Goal: Task Accomplishment & Management: Complete application form

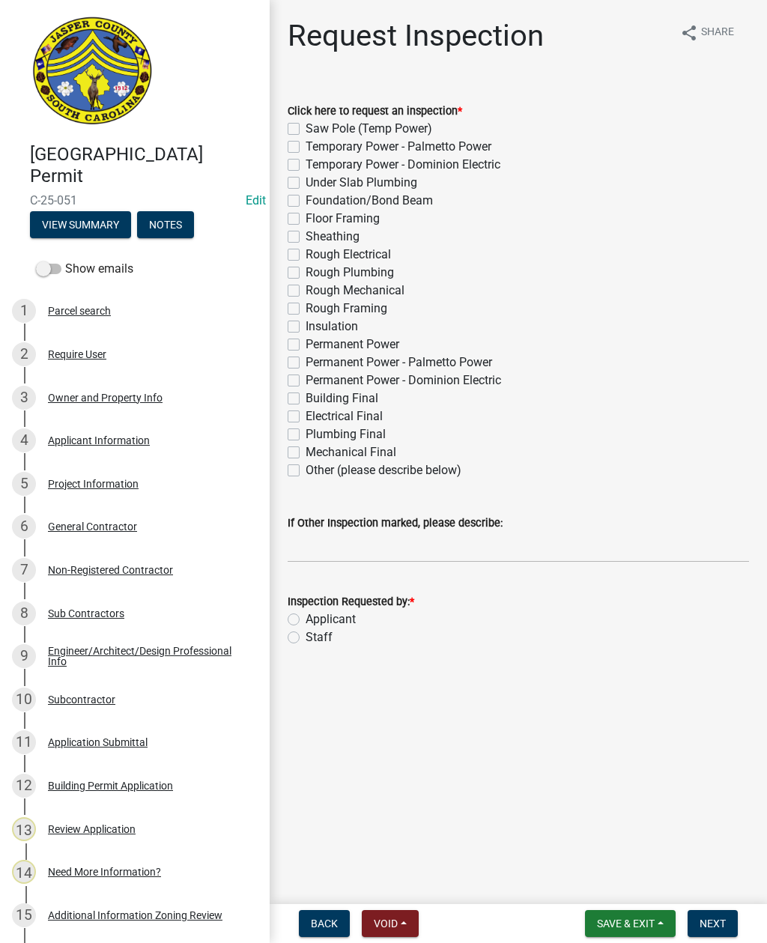
click at [306, 471] on label "Other (please describe below)" at bounding box center [384, 471] width 156 height 18
click at [306, 471] on input "Other (please describe below)" at bounding box center [311, 467] width 10 height 10
checkbox input "true"
checkbox input "false"
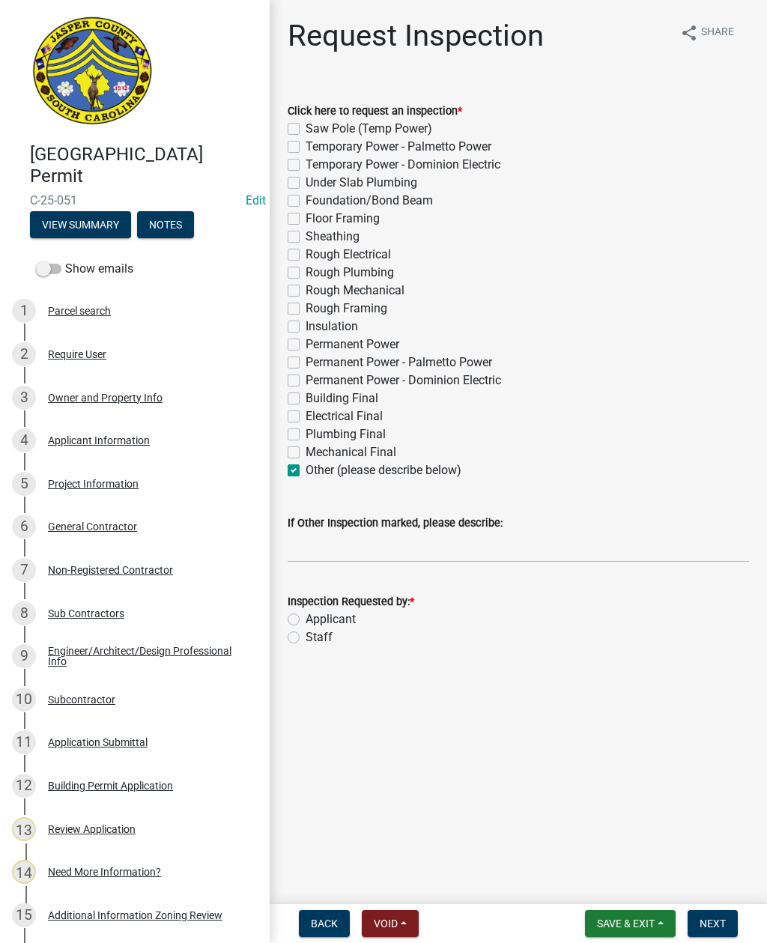
checkbox input "false"
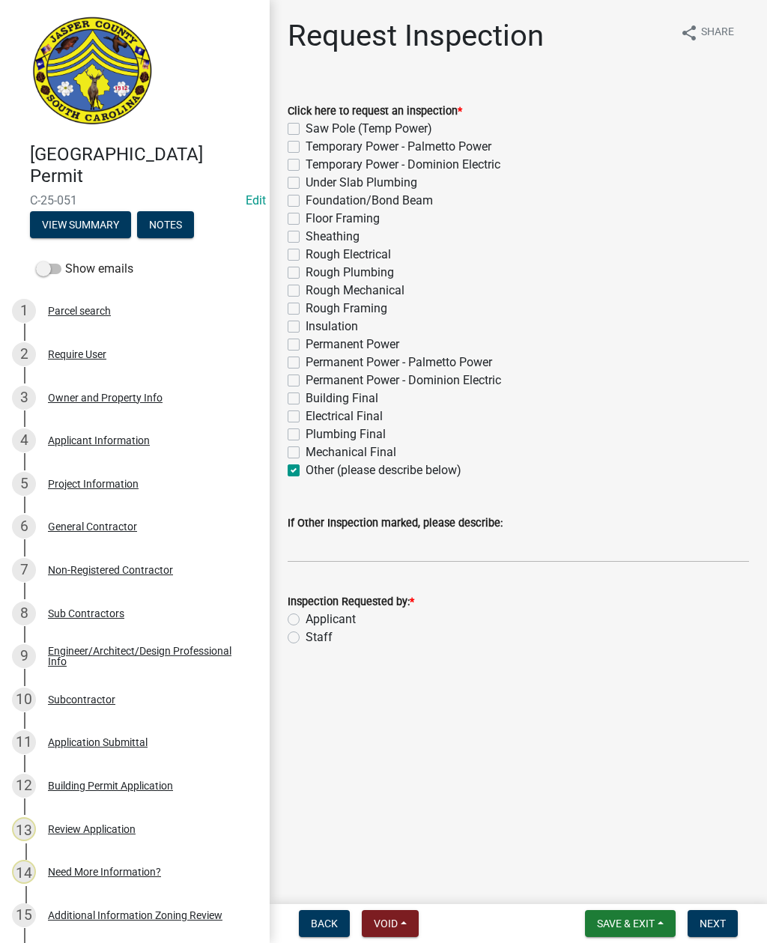
checkbox input "false"
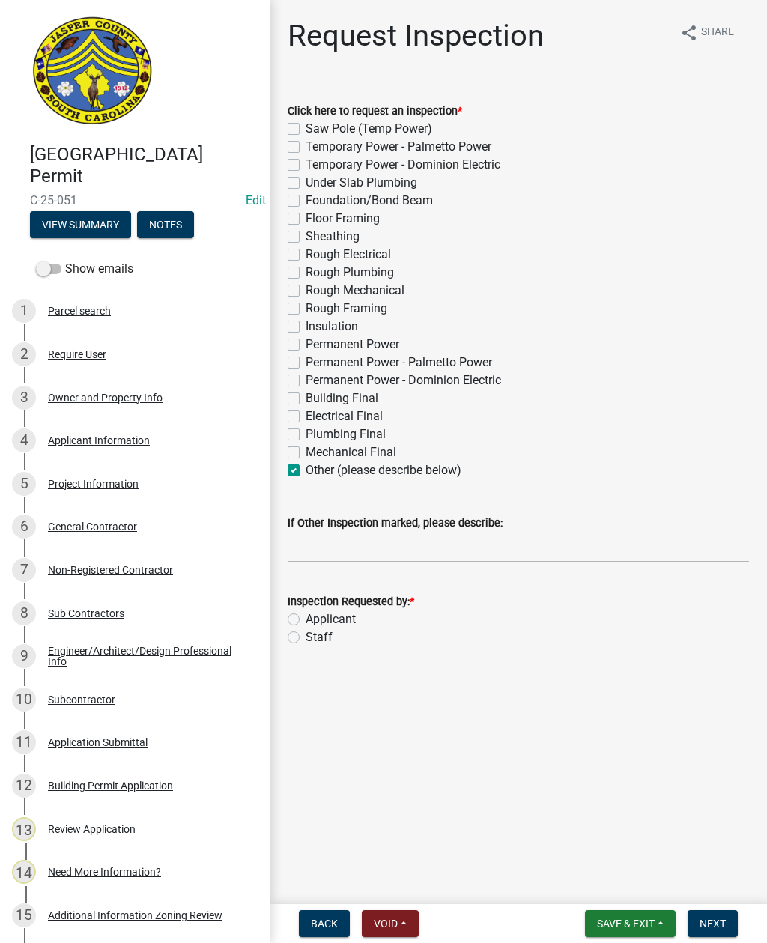
checkbox input "false"
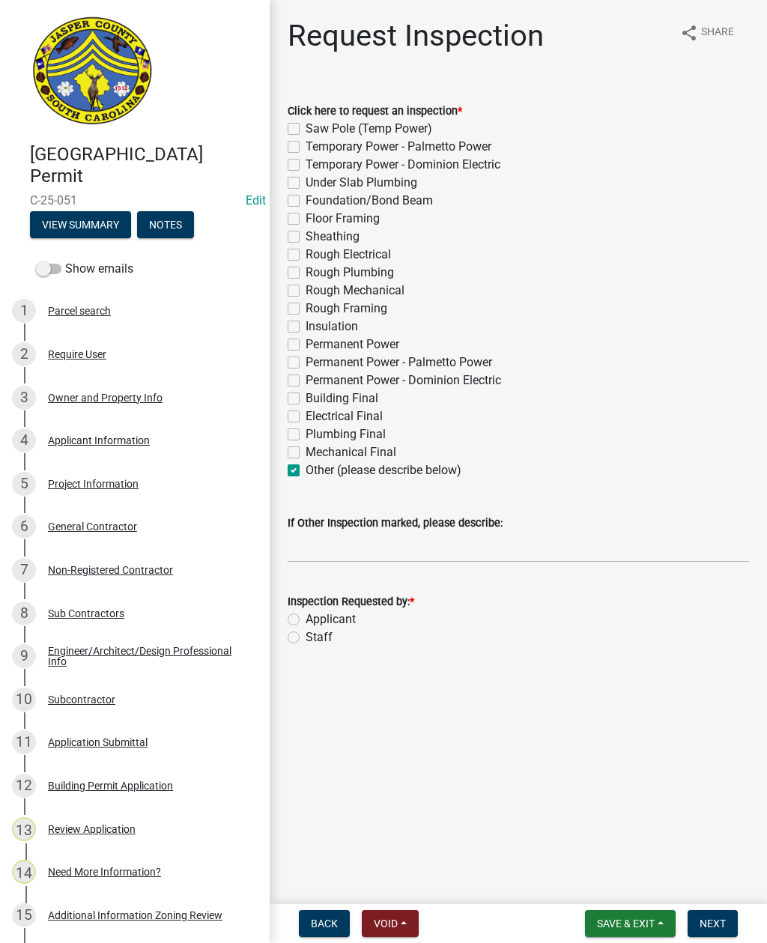
checkbox input "false"
checkbox input "true"
click at [339, 547] on input "If Other Inspection marked, please describe:" at bounding box center [519, 547] width 462 height 31
click at [306, 632] on label "Staff" at bounding box center [319, 638] width 27 height 18
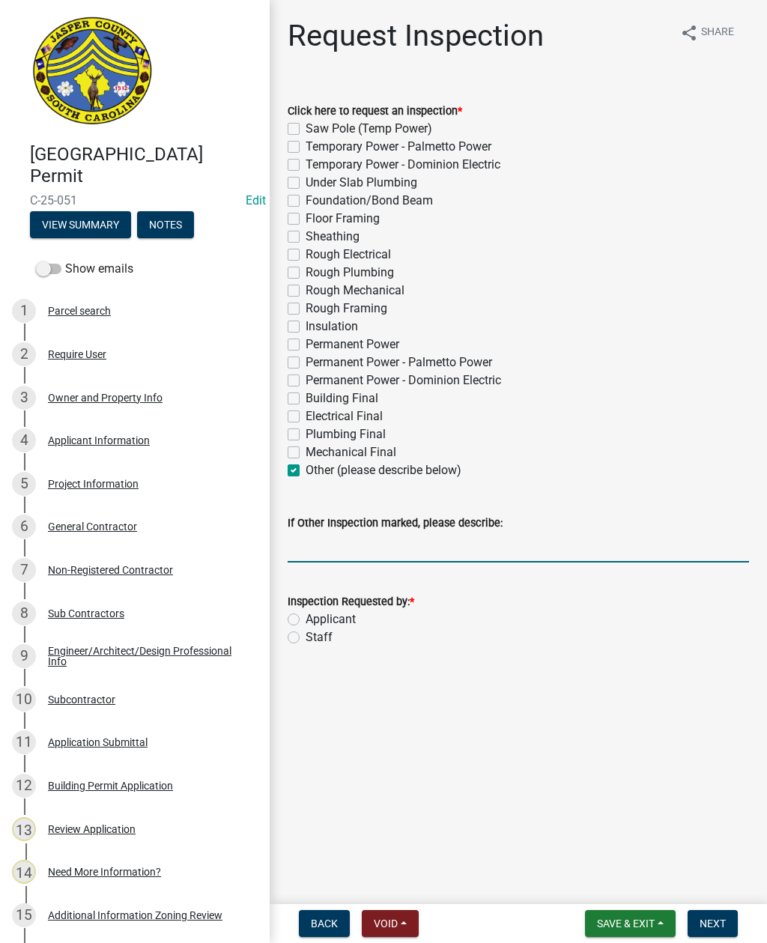
click at [306, 632] on input "Staff" at bounding box center [311, 634] width 10 height 10
radio input "true"
click at [318, 550] on input "If Other Inspection marked, please describe:" at bounding box center [519, 547] width 462 height 31
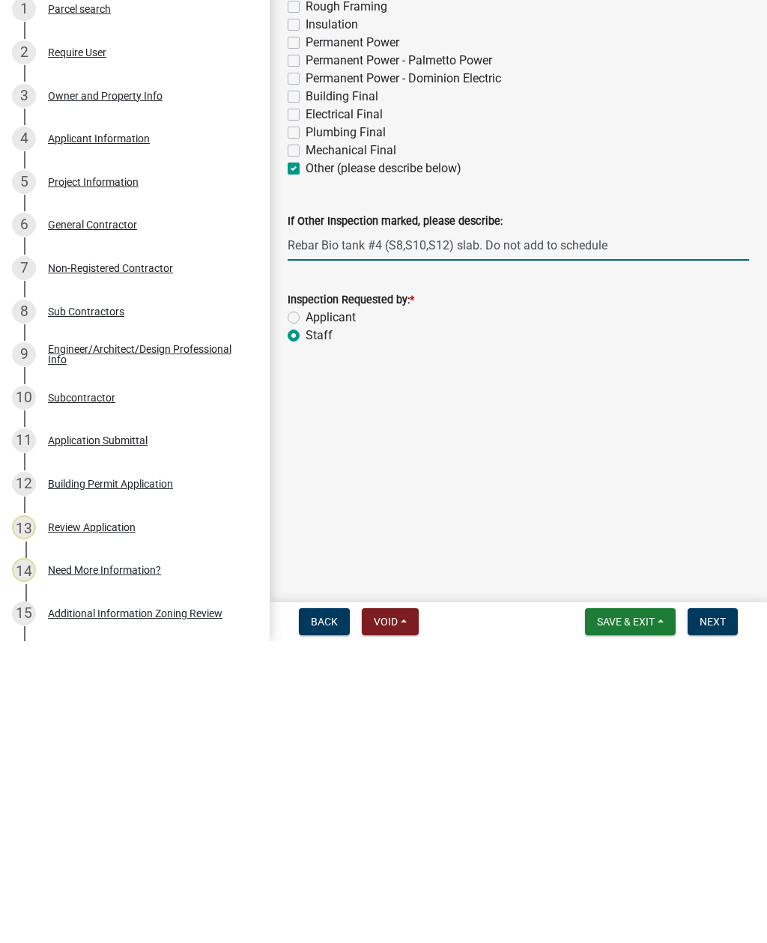
type input "Rebar Bio tank #4 (S8,S10,S12) slab. Do not add to schedule"
click at [724, 918] on span "Next" at bounding box center [713, 924] width 26 height 12
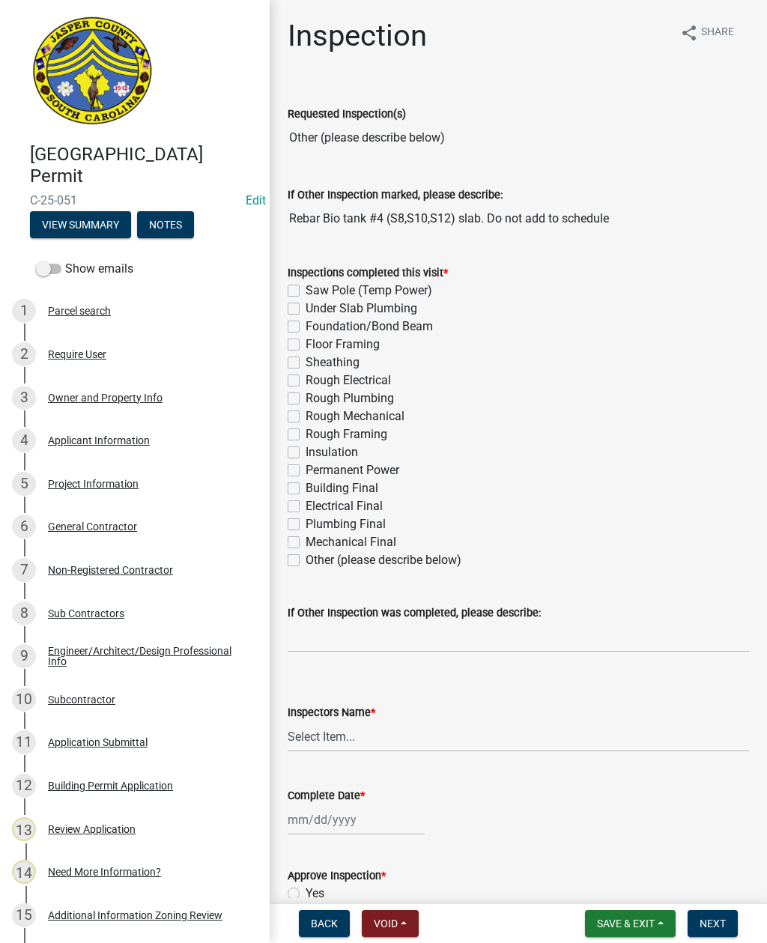
click at [306, 564] on label "Other (please describe below)" at bounding box center [384, 561] width 156 height 18
click at [306, 561] on input "Other (please describe below)" at bounding box center [311, 557] width 10 height 10
checkbox input "true"
checkbox input "false"
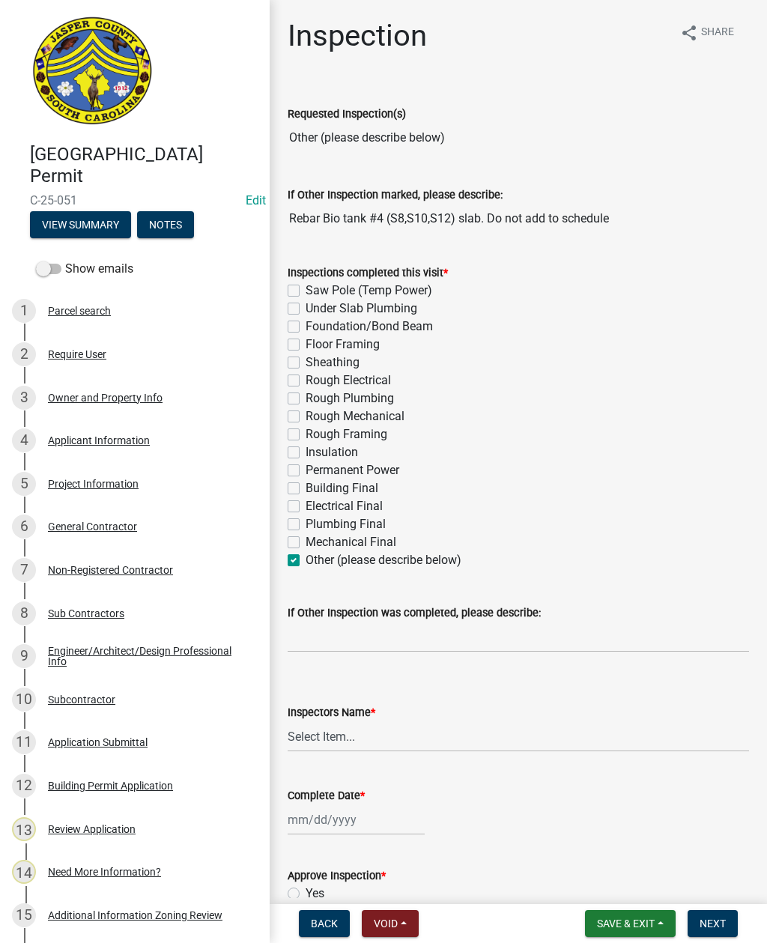
checkbox input "false"
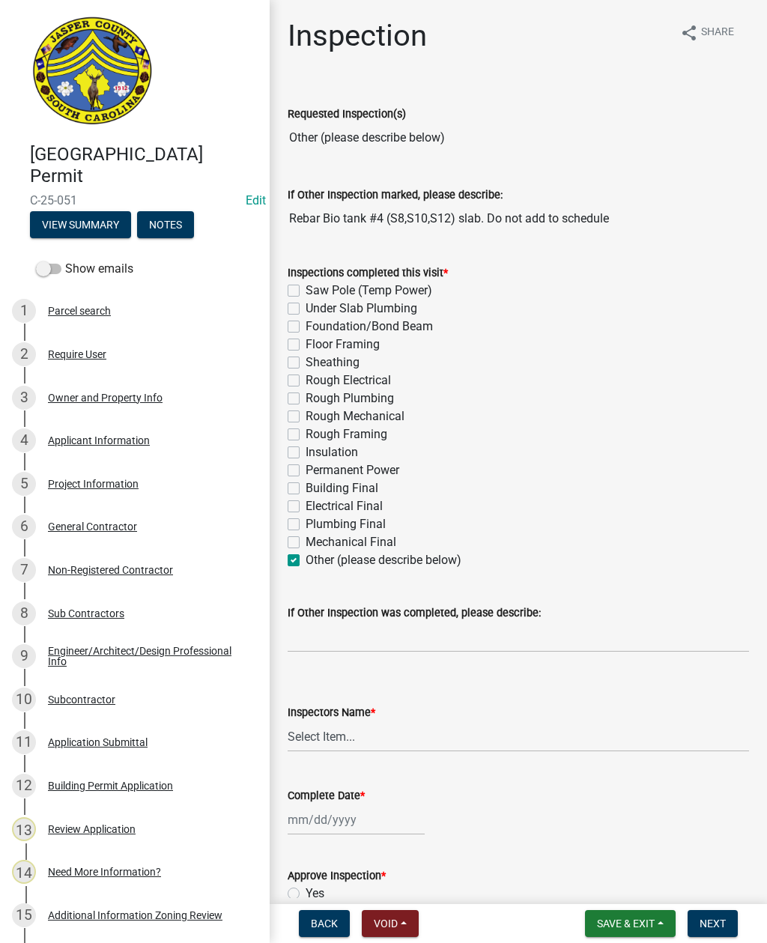
checkbox input "false"
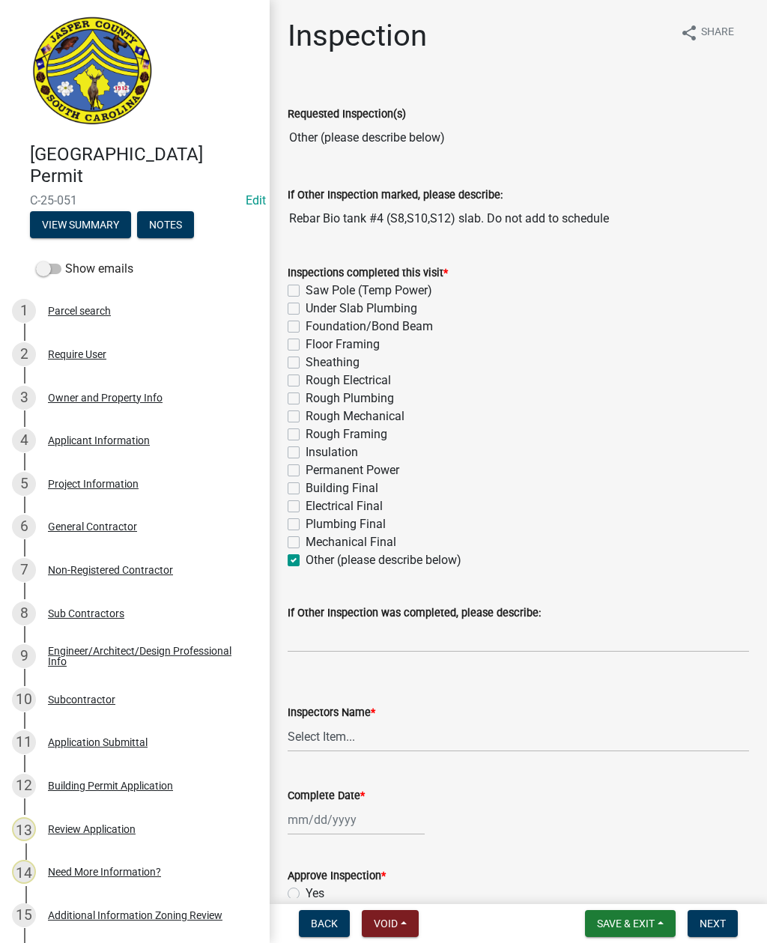
checkbox input "false"
checkbox input "true"
click at [372, 631] on input "If Other Inspection was completed, please describe:" at bounding box center [519, 637] width 462 height 31
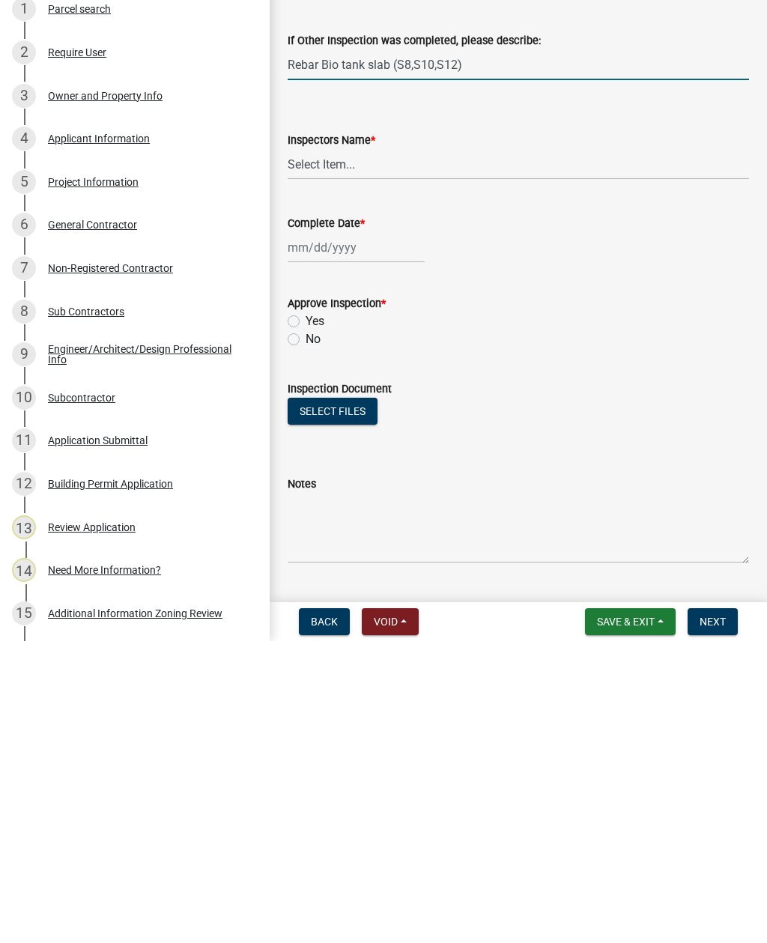
scroll to position [271, 0]
type input "Rebar Bio tank slab (S8,S10,S12)"
click at [324, 450] on select "Select Item... [EMAIL_ADDRESS][DOMAIN_NAME] ([PERSON_NAME] ) rcampbell ([PERSON…" at bounding box center [519, 465] width 462 height 31
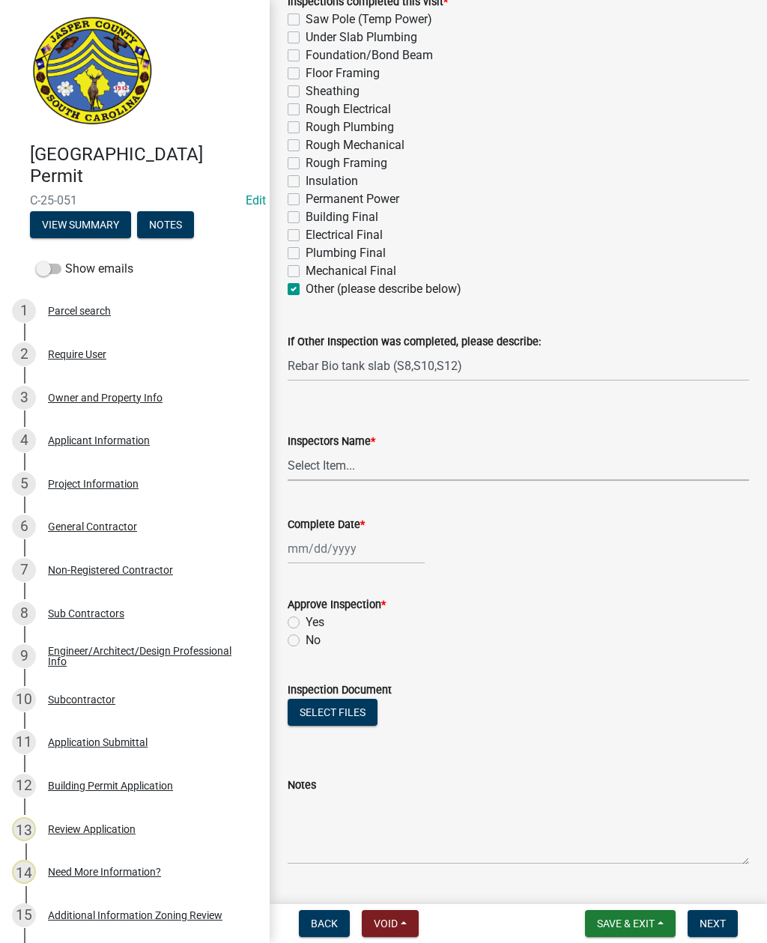
select select "2d9ba1e5-2fdd-4b15-98d0-073dcbeb5880"
click at [349, 544] on div at bounding box center [356, 549] width 137 height 31
select select "9"
select select "2025"
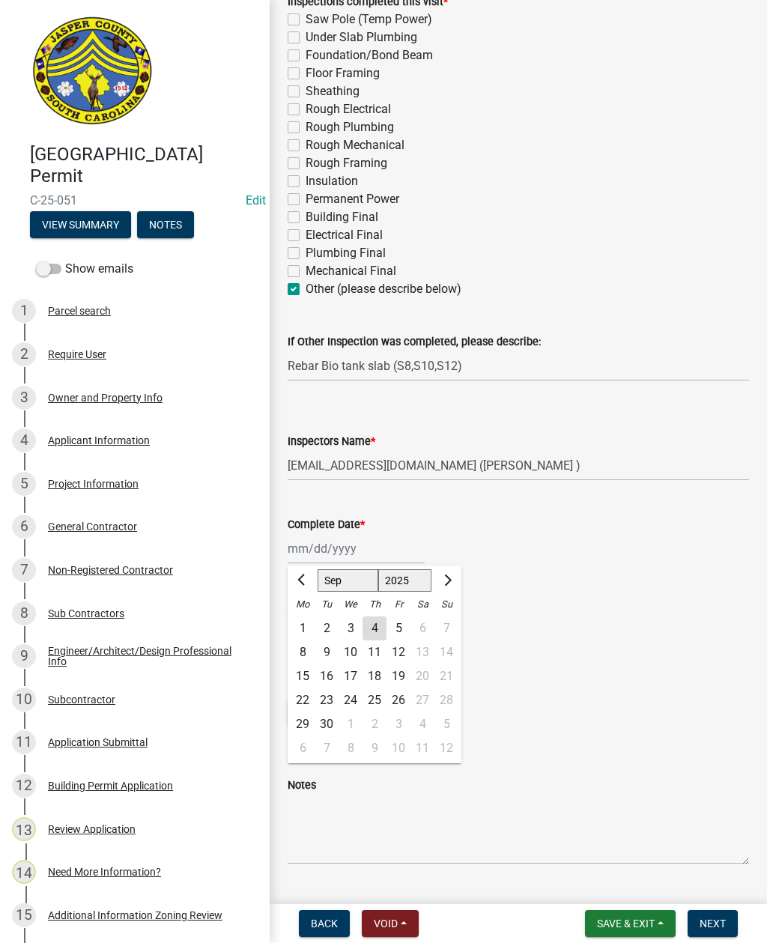
click at [372, 629] on div "4" at bounding box center [375, 629] width 24 height 24
type input "[DATE]"
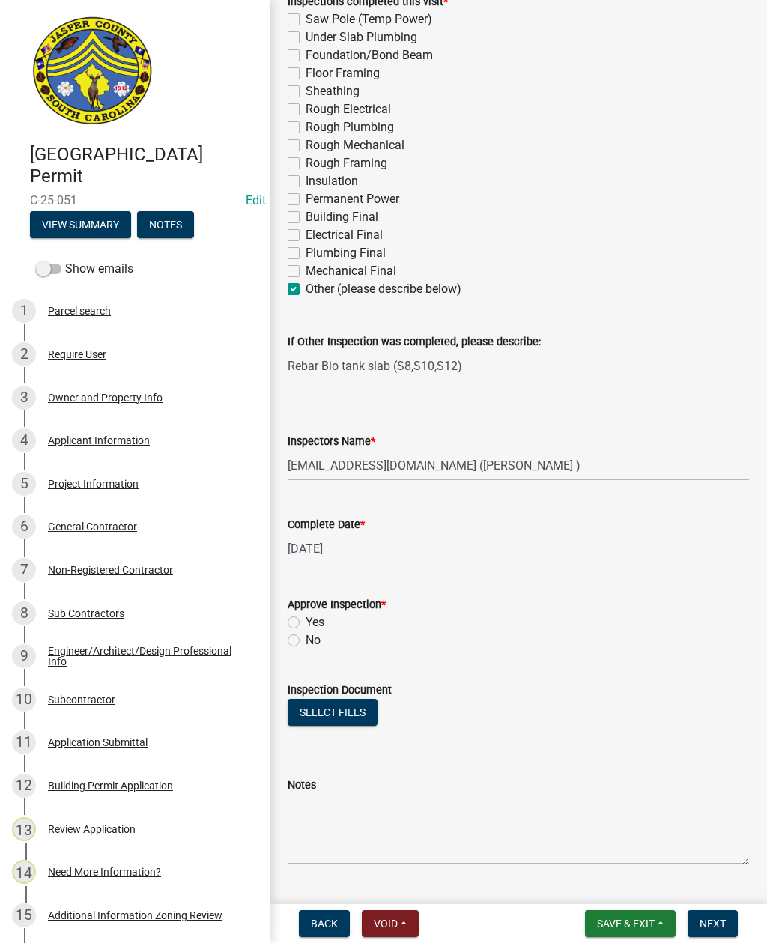
click at [306, 623] on label "Yes" at bounding box center [315, 623] width 19 height 18
click at [306, 623] on input "Yes" at bounding box center [311, 619] width 10 height 10
radio input "true"
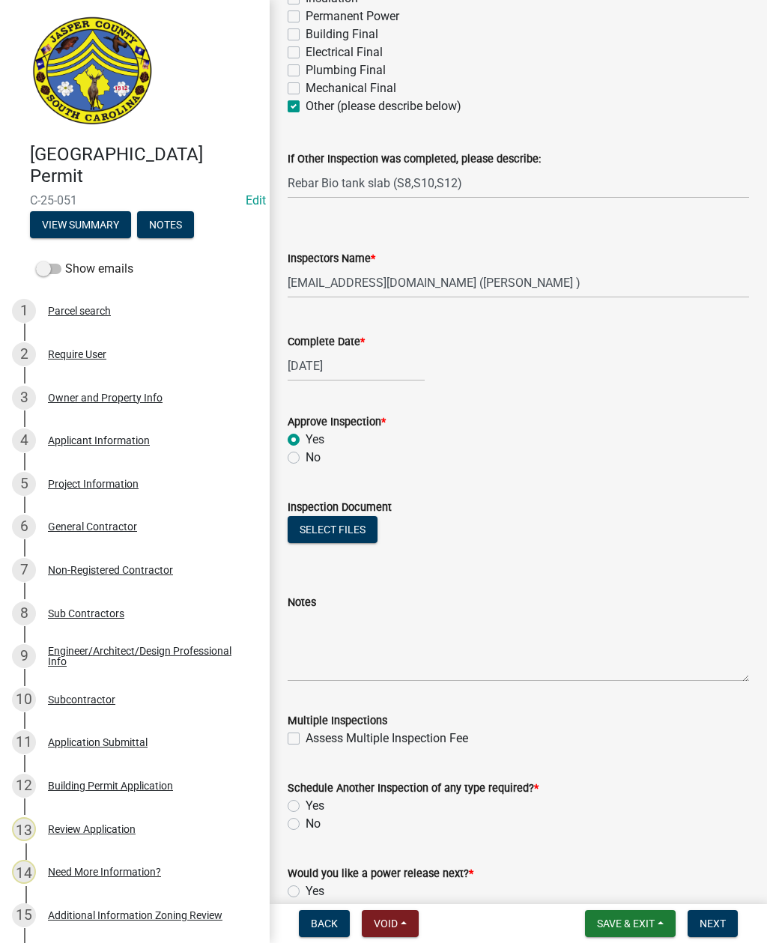
scroll to position [471, 0]
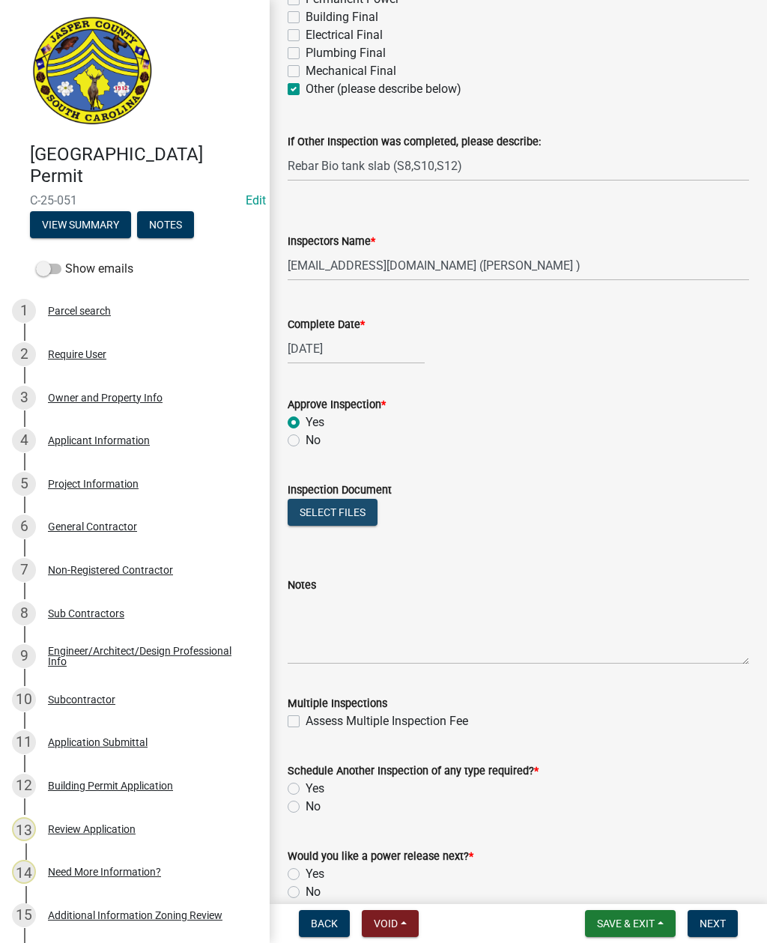
click at [335, 515] on button "Select files" at bounding box center [333, 512] width 90 height 27
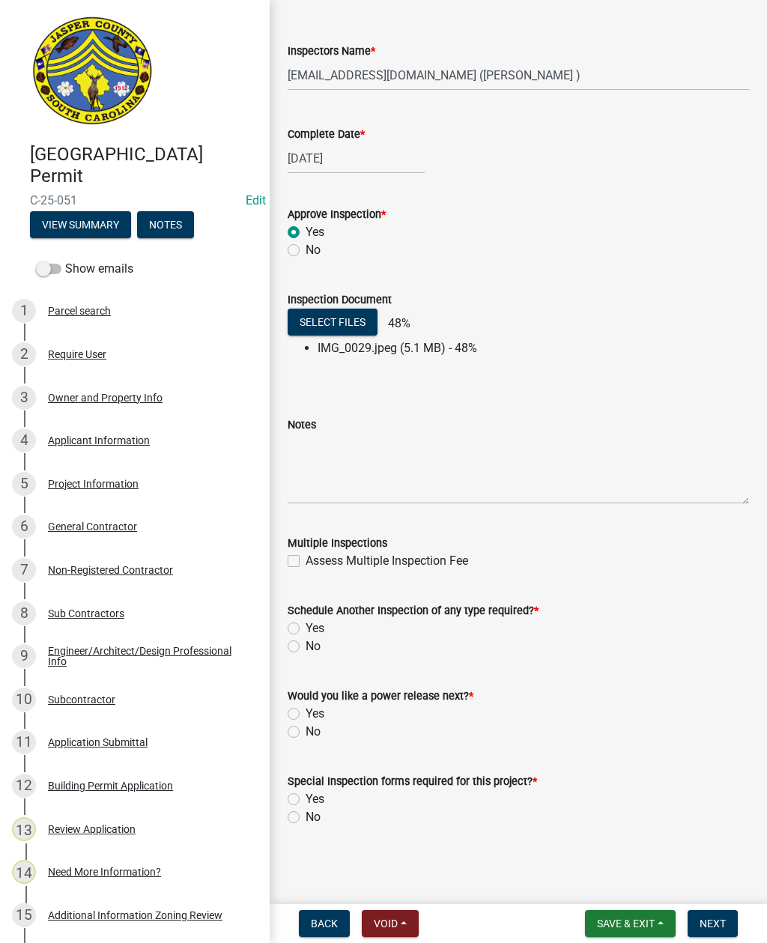
scroll to position [662, 0]
click at [306, 632] on label "Yes" at bounding box center [315, 629] width 19 height 18
click at [306, 629] on input "Yes" at bounding box center [311, 625] width 10 height 10
radio input "true"
click at [306, 735] on label "No" at bounding box center [313, 732] width 15 height 18
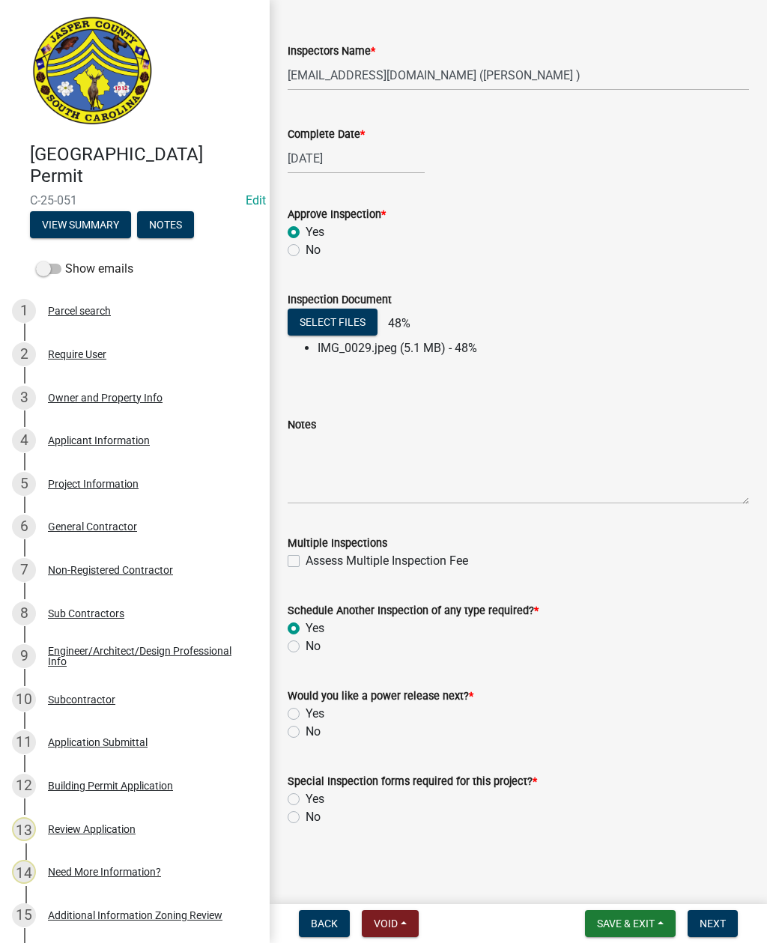
click at [306, 733] on input "No" at bounding box center [311, 728] width 10 height 10
radio input "true"
click at [306, 823] on label "No" at bounding box center [313, 818] width 15 height 18
click at [306, 818] on input "No" at bounding box center [311, 814] width 10 height 10
radio input "true"
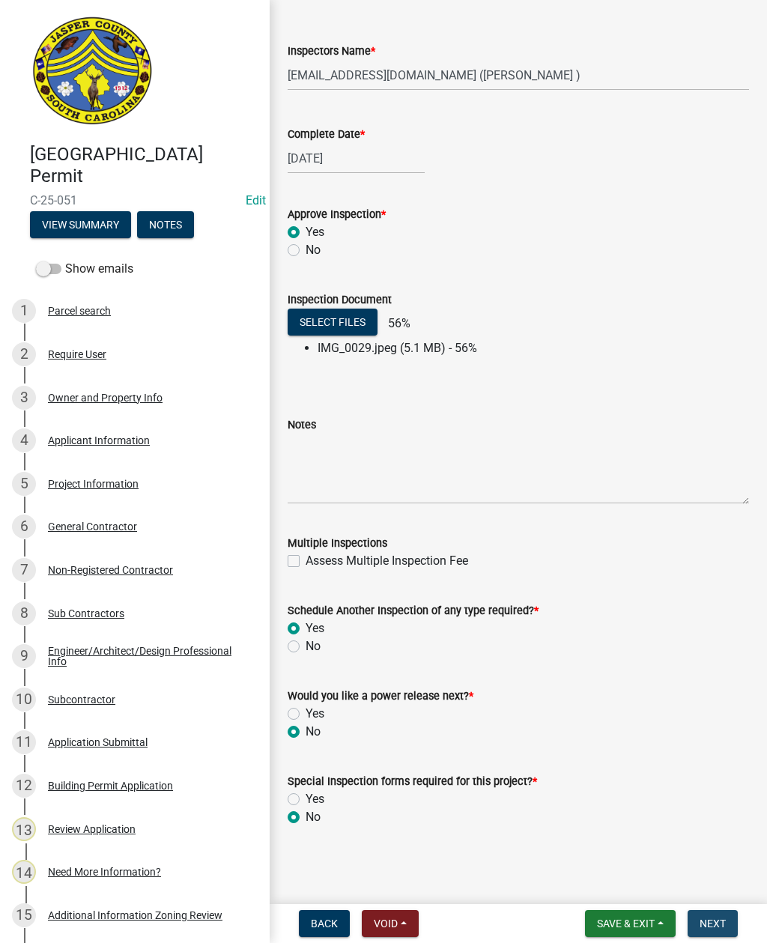
click at [716, 920] on span "Next" at bounding box center [713, 924] width 26 height 12
click at [717, 928] on span "Next" at bounding box center [713, 924] width 26 height 12
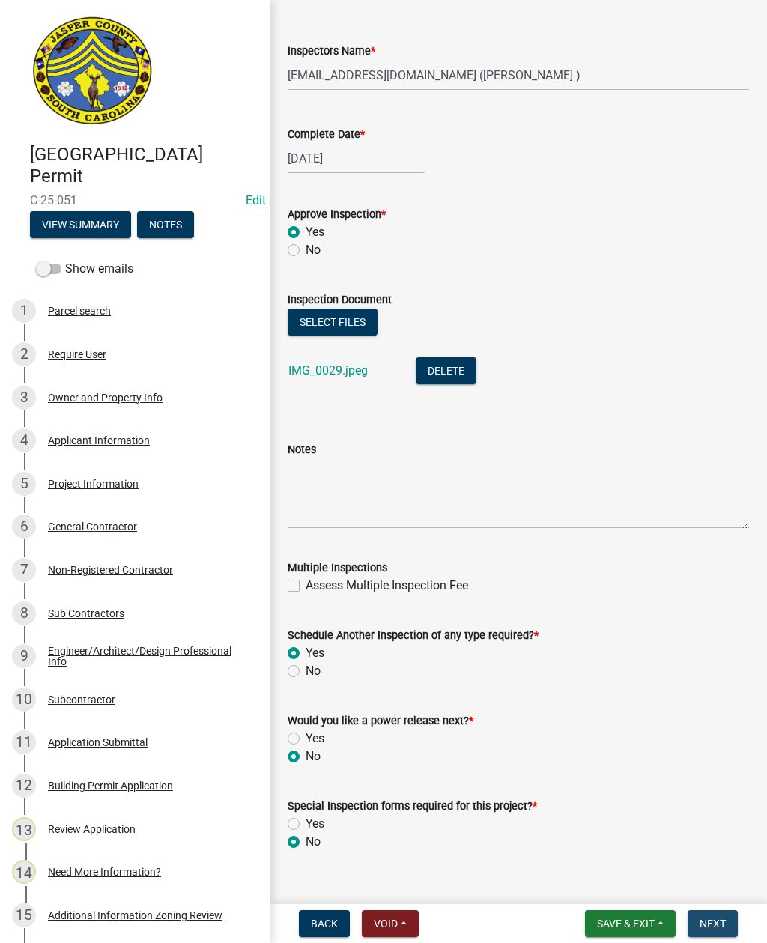
click at [719, 920] on span "Next" at bounding box center [713, 924] width 26 height 12
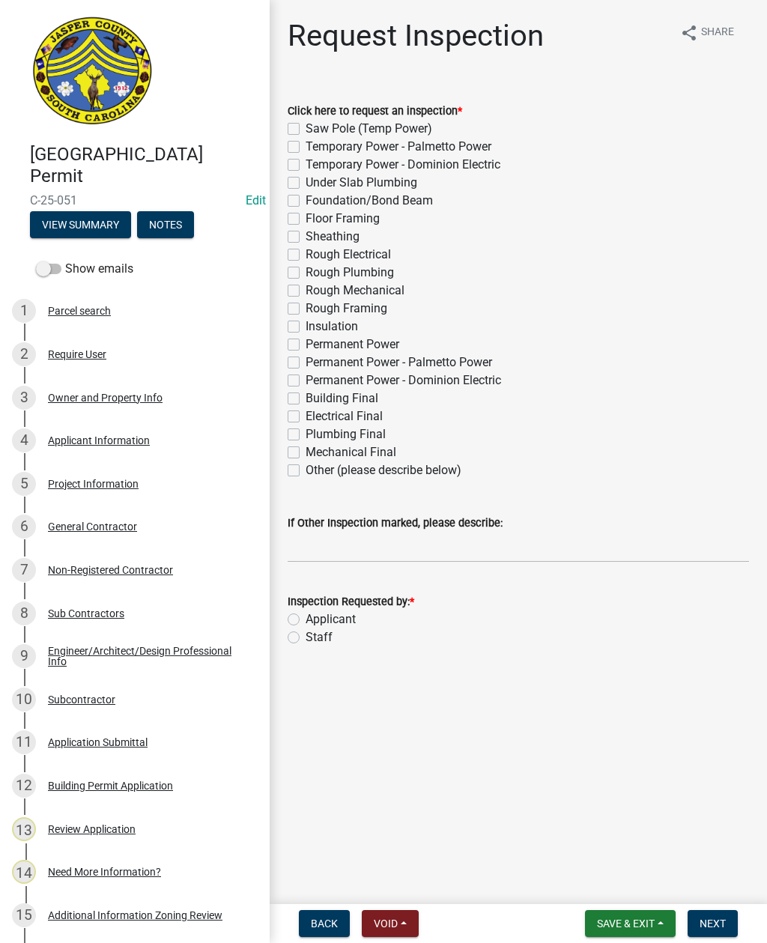
click at [623, 921] on span "Save & Exit" at bounding box center [626, 924] width 58 height 12
click at [612, 881] on button "Save & Exit" at bounding box center [616, 885] width 120 height 36
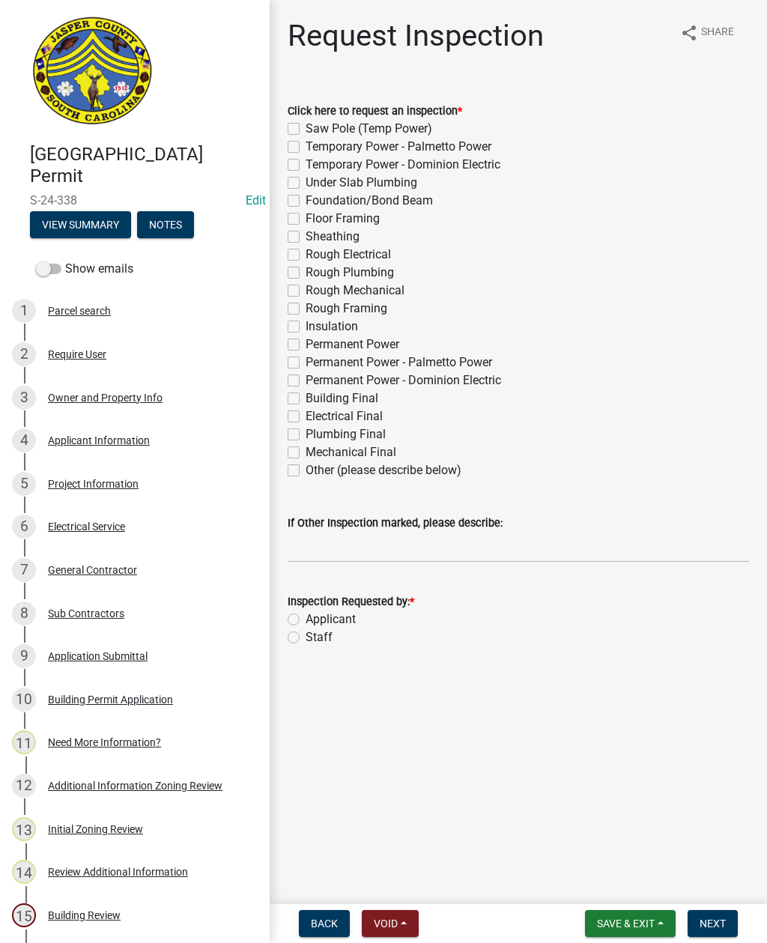
click at [306, 342] on label "Permanent Power" at bounding box center [353, 345] width 94 height 18
click at [306, 342] on input "Permanent Power" at bounding box center [311, 341] width 10 height 10
checkbox input "true"
checkbox input "false"
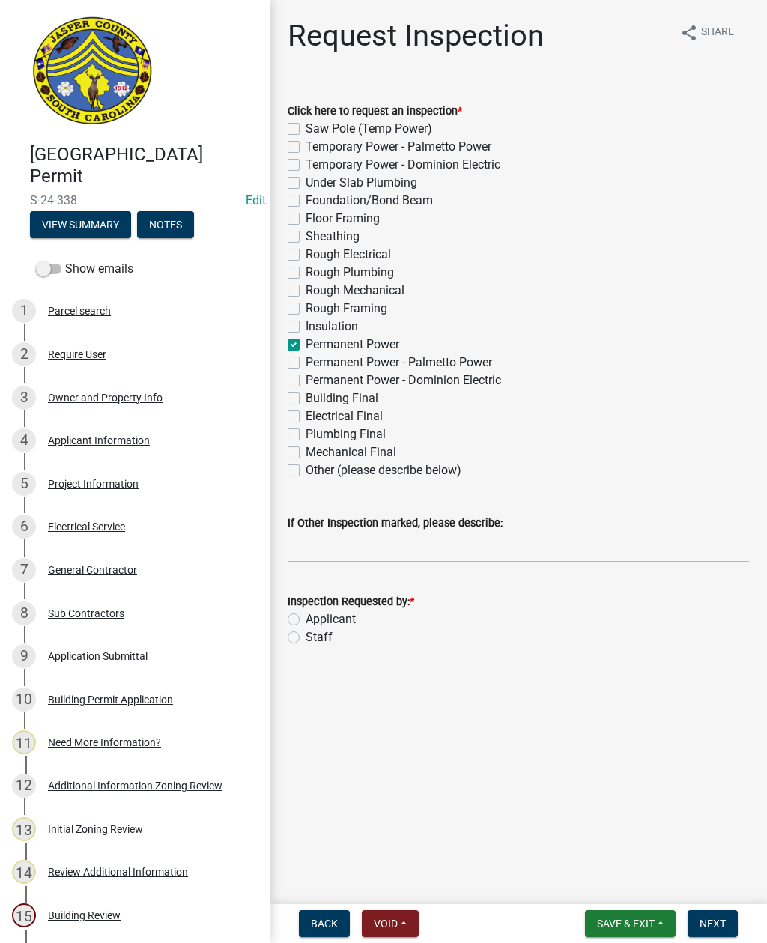
checkbox input "false"
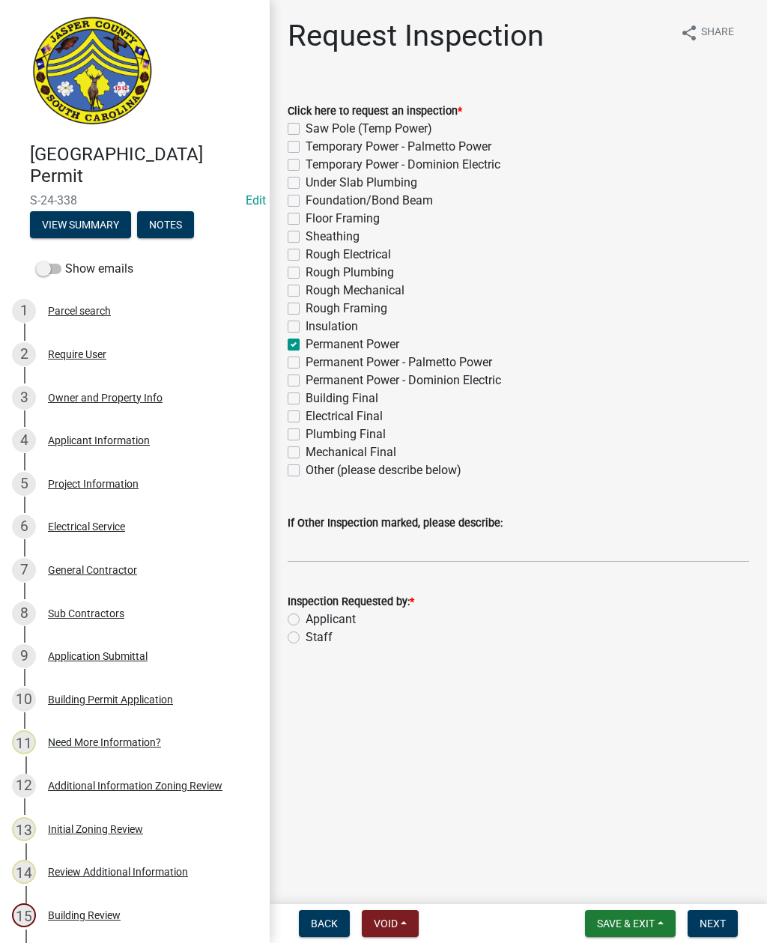
checkbox input "false"
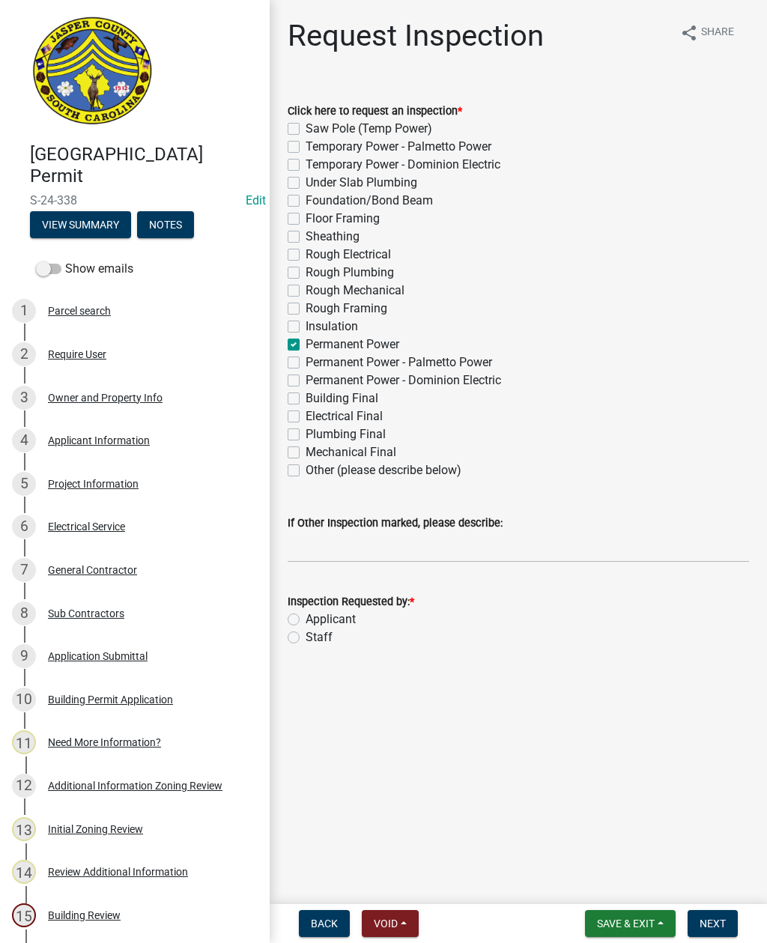
checkbox input "true"
checkbox input "false"
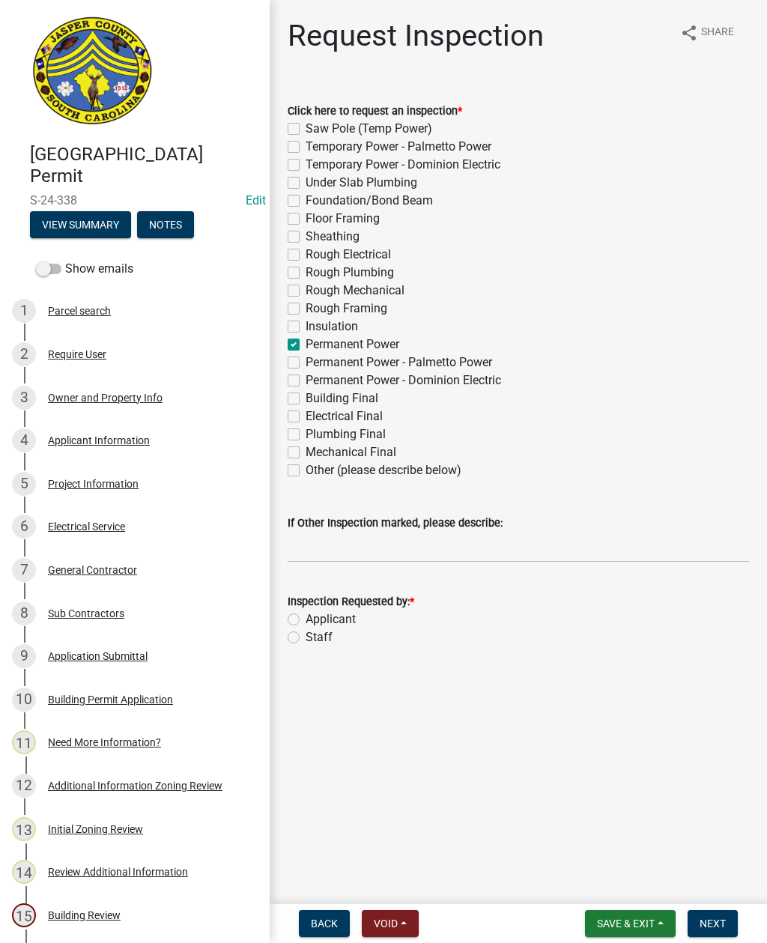
checkbox input "false"
click at [336, 550] on input "If Other Inspection marked, please describe:" at bounding box center [519, 547] width 462 height 31
click at [471, 608] on div "Inspection Requested by: *" at bounding box center [519, 602] width 462 height 18
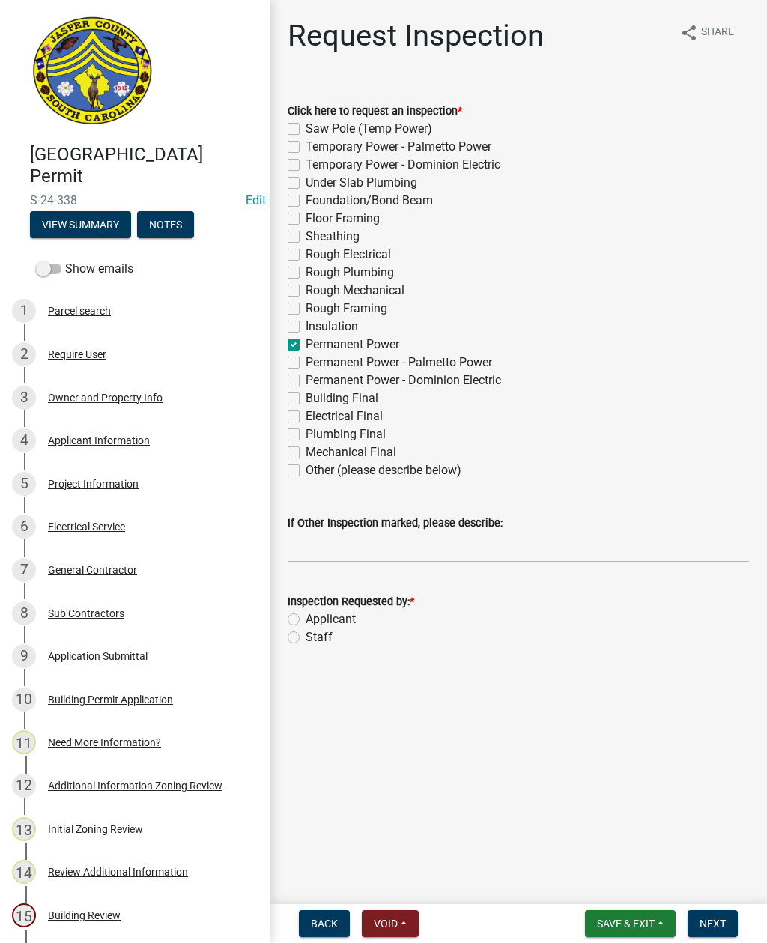
click at [306, 633] on label "Staff" at bounding box center [319, 638] width 27 height 18
click at [306, 633] on input "Staff" at bounding box center [311, 634] width 10 height 10
radio input "true"
click at [372, 538] on input "If Other Inspection marked, please describe:" at bounding box center [519, 547] width 462 height 31
type input "Do not add to schedule"
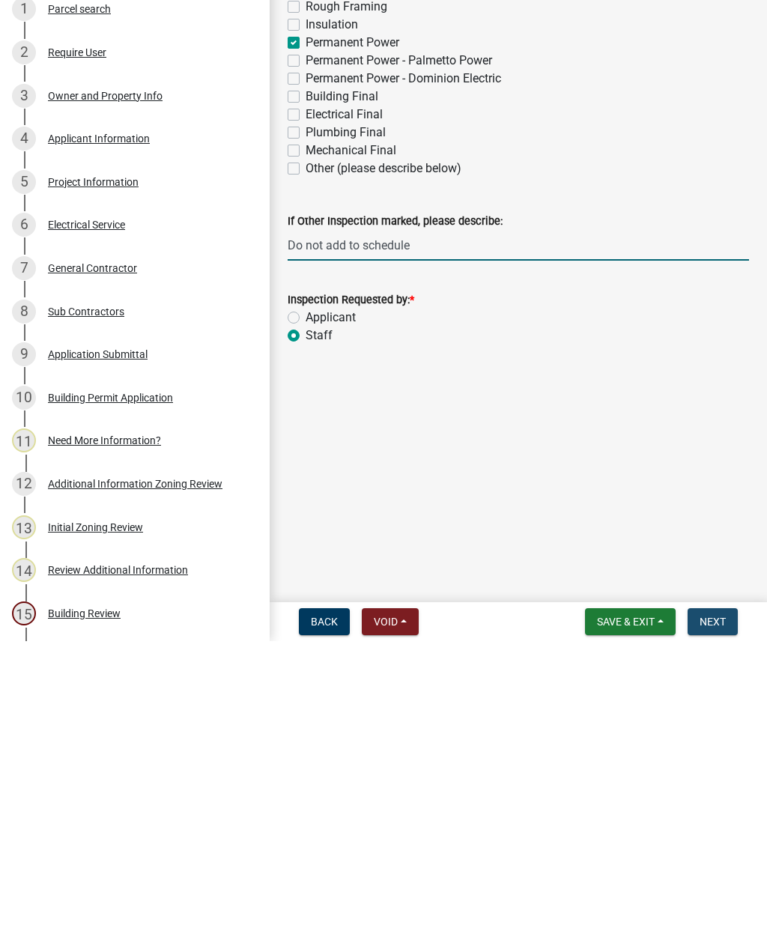
click at [725, 918] on span "Next" at bounding box center [713, 924] width 26 height 12
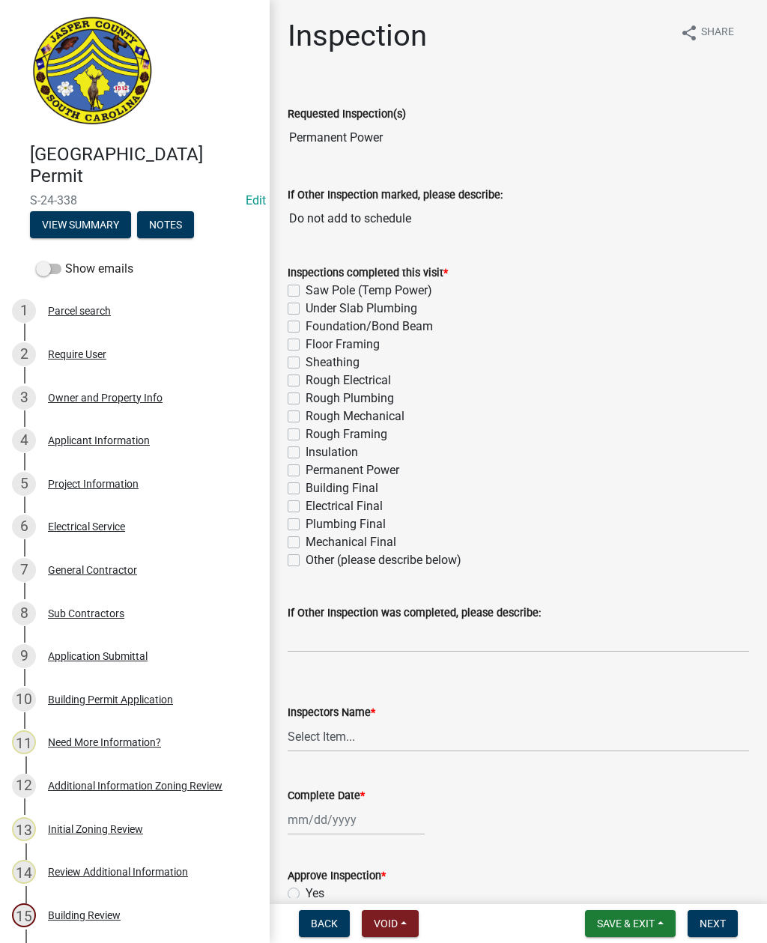
click at [306, 471] on label "Permanent Power" at bounding box center [353, 471] width 94 height 18
click at [306, 471] on input "Permanent Power" at bounding box center [311, 467] width 10 height 10
checkbox input "true"
checkbox input "false"
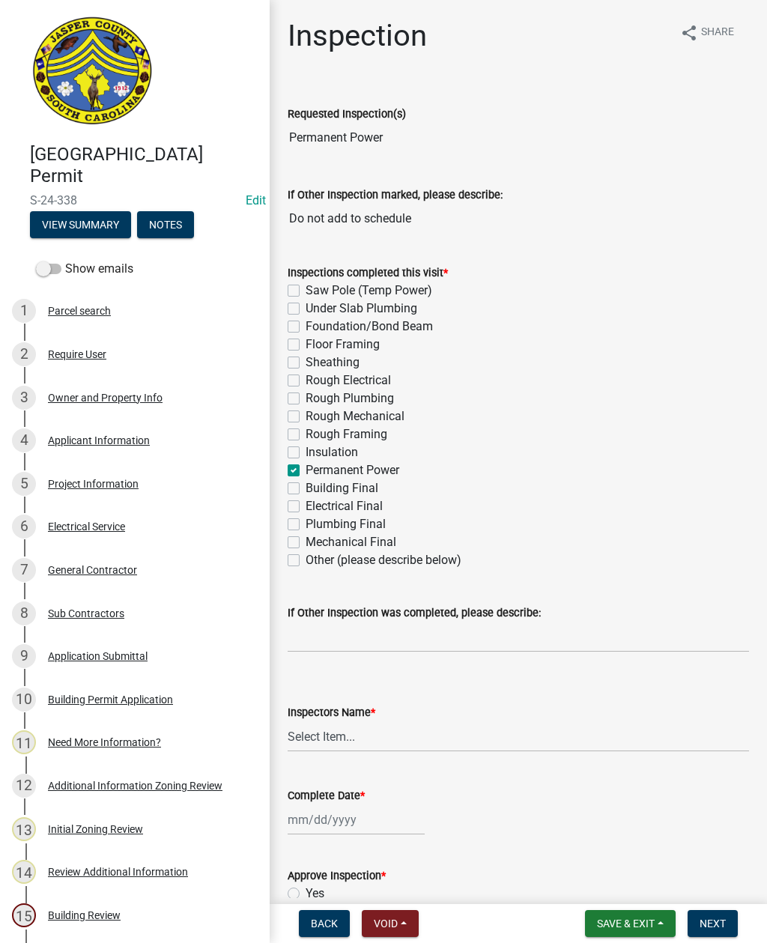
checkbox input "false"
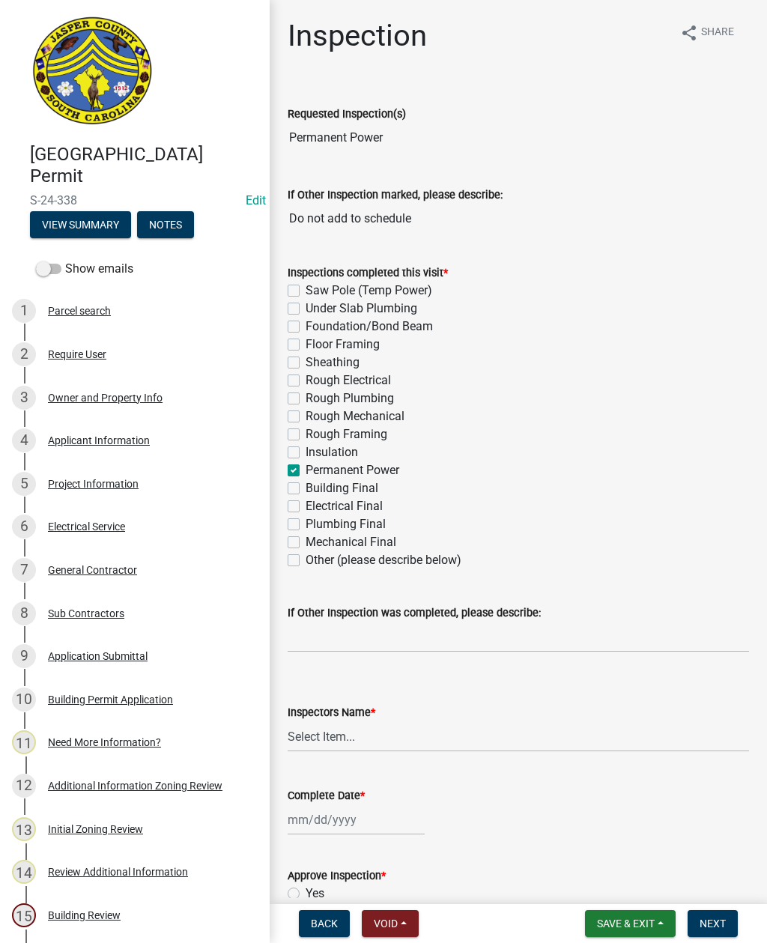
checkbox input "false"
checkbox input "true"
checkbox input "false"
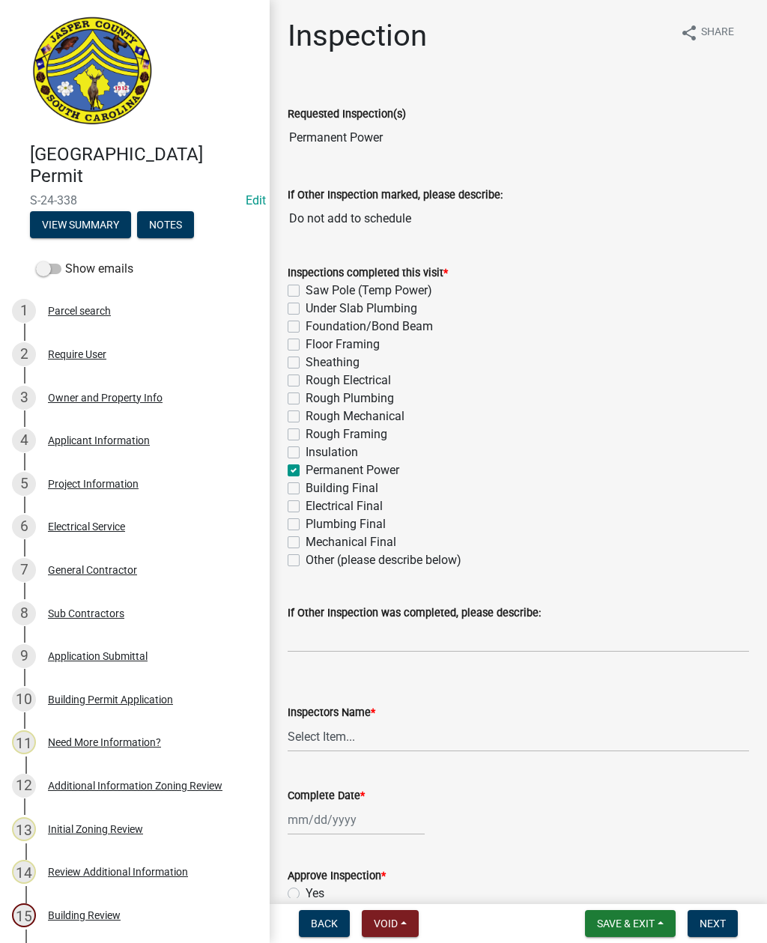
checkbox input "false"
click at [338, 738] on select "Select Item... [EMAIL_ADDRESS][DOMAIN_NAME] ([PERSON_NAME] ) rcampbell ([PERSON…" at bounding box center [519, 737] width 462 height 31
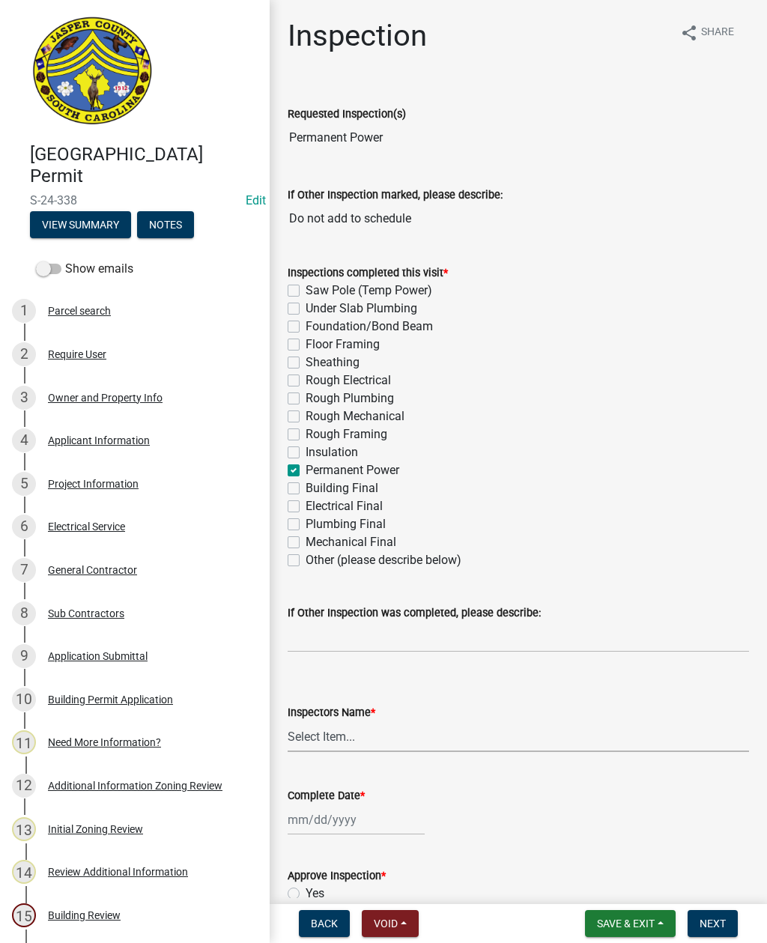
select select "2d9ba1e5-2fdd-4b15-98d0-073dcbeb5880"
click at [342, 821] on div at bounding box center [356, 820] width 137 height 31
select select "9"
select select "2025"
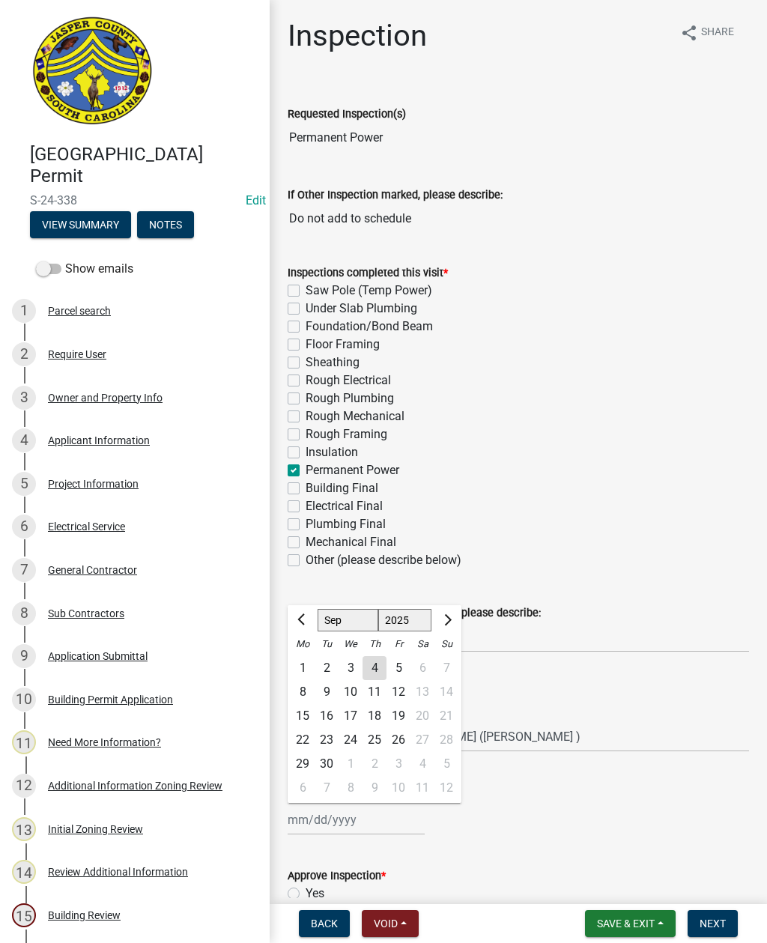
click at [375, 659] on div "4" at bounding box center [375, 668] width 24 height 24
type input "[DATE]"
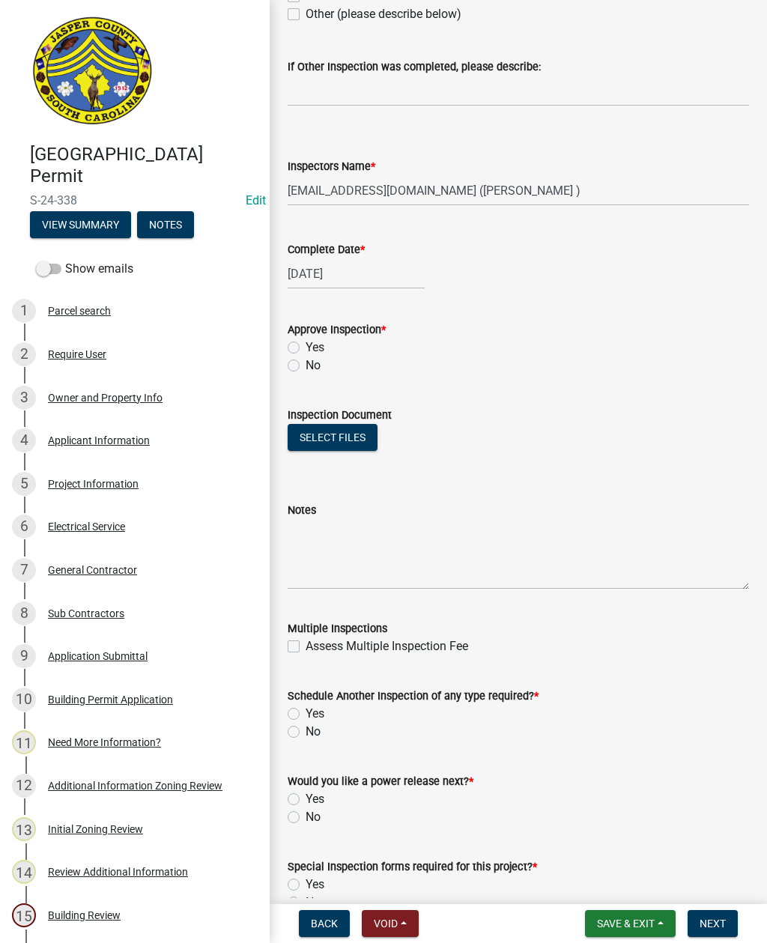
scroll to position [551, 0]
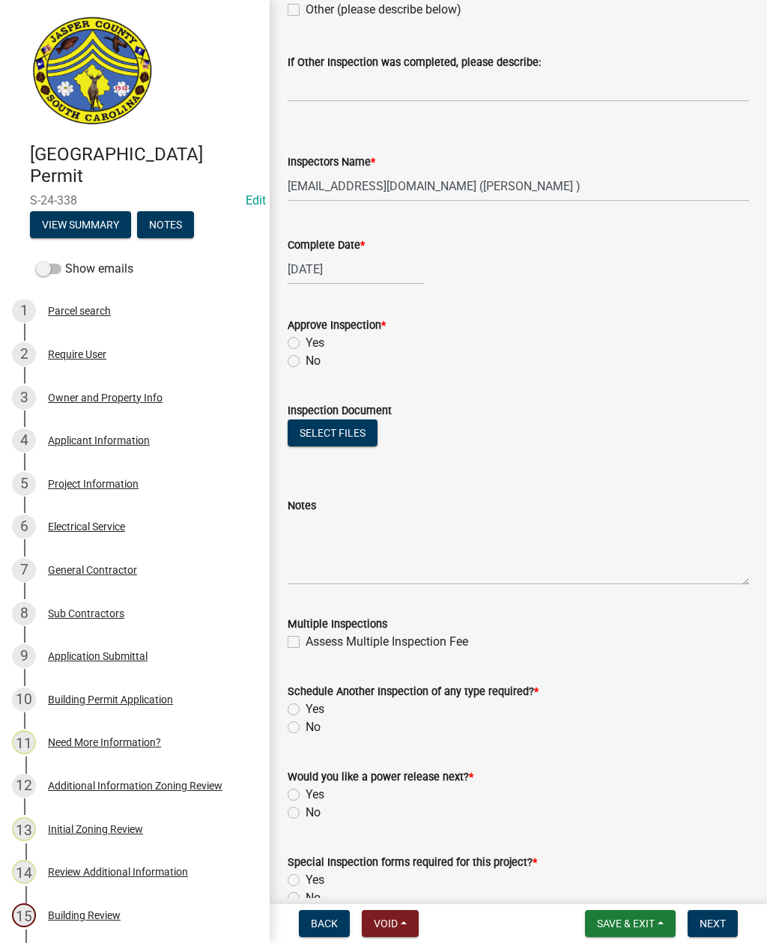
click at [295, 332] on div "Approve Inspection *" at bounding box center [519, 325] width 462 height 18
click at [306, 339] on label "Yes" at bounding box center [315, 343] width 19 height 18
click at [306, 339] on input "Yes" at bounding box center [311, 339] width 10 height 10
radio input "true"
click at [306, 704] on label "Yes" at bounding box center [315, 710] width 19 height 18
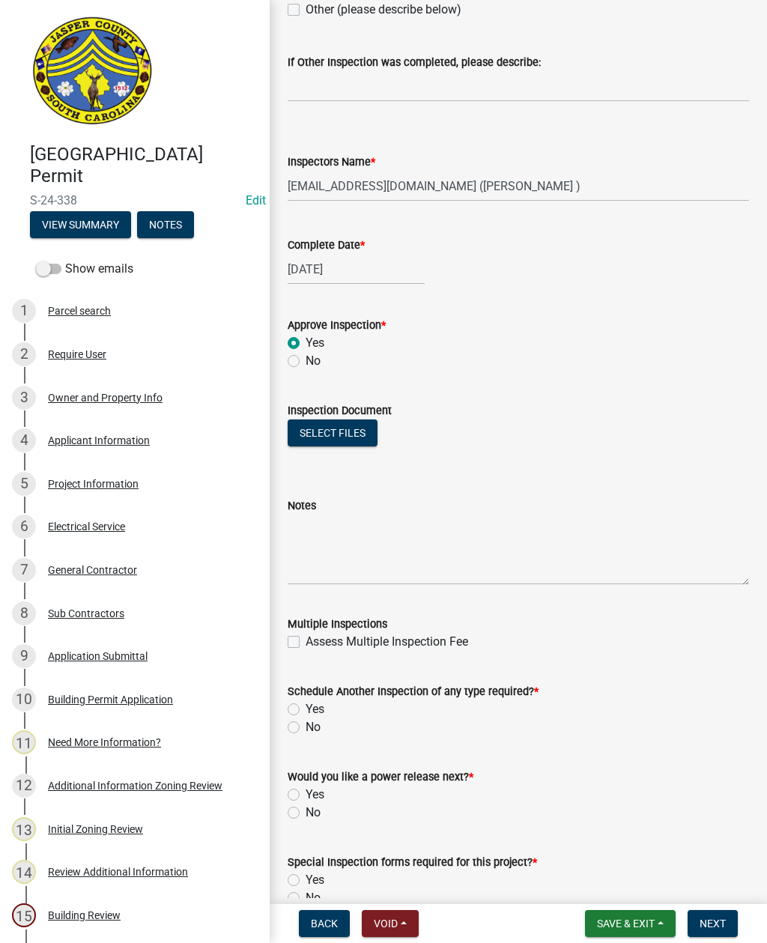
click at [306, 704] on input "Yes" at bounding box center [311, 706] width 10 height 10
radio input "true"
click at [306, 791] on label "Yes" at bounding box center [315, 795] width 19 height 18
click at [306, 791] on input "Yes" at bounding box center [311, 791] width 10 height 10
radio input "true"
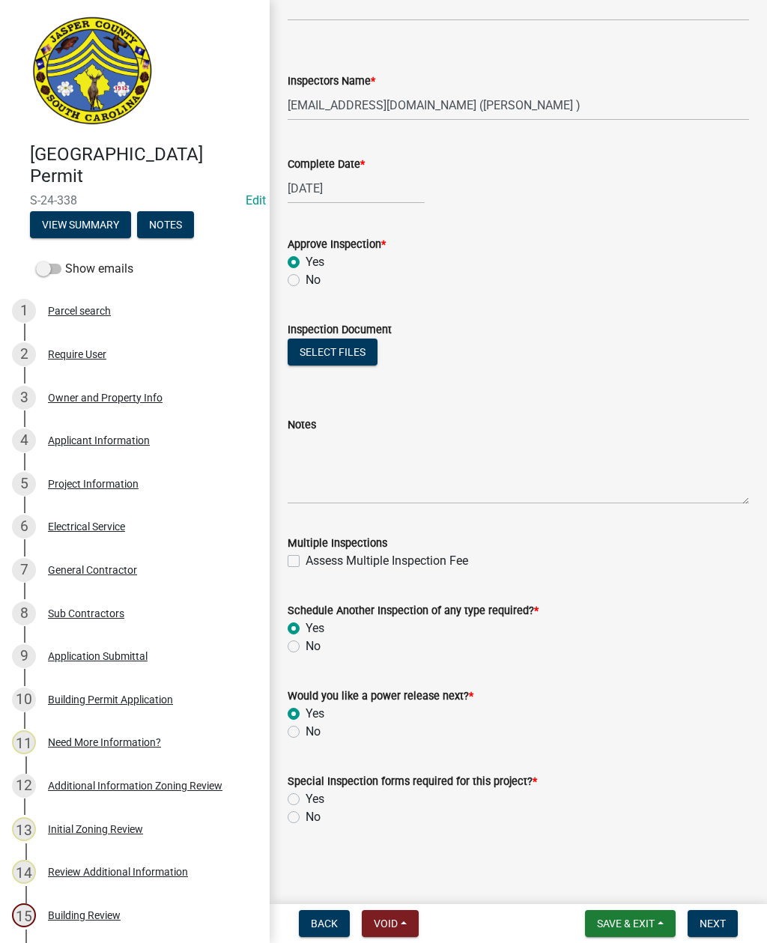
scroll to position [632, 0]
click at [306, 803] on label "Yes" at bounding box center [315, 800] width 19 height 18
click at [306, 800] on input "Yes" at bounding box center [311, 796] width 10 height 10
radio input "true"
click at [306, 818] on label "No" at bounding box center [313, 818] width 15 height 18
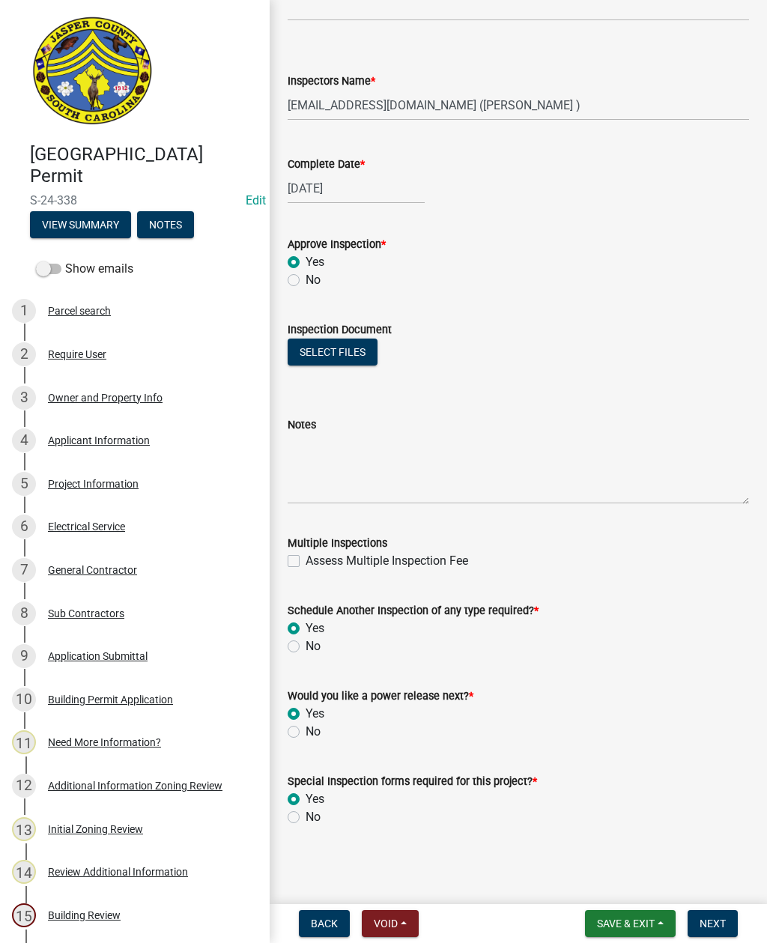
click at [306, 818] on input "No" at bounding box center [311, 814] width 10 height 10
radio input "true"
click at [360, 447] on textarea "Notes" at bounding box center [519, 469] width 462 height 70
type textarea "New 150 amp service for EV chargers"
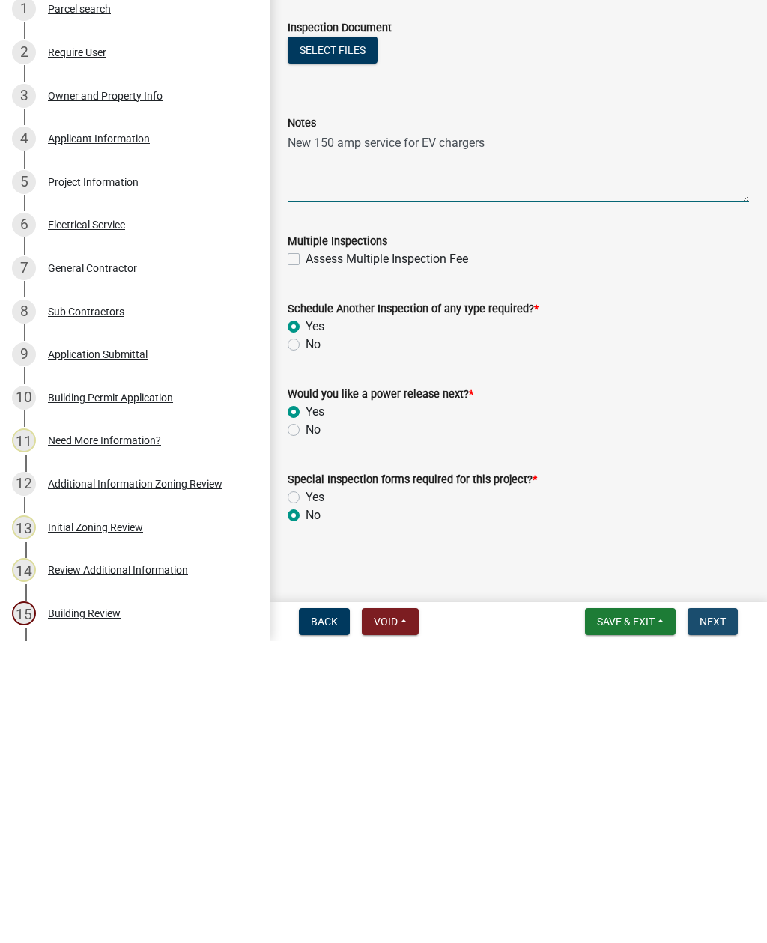
click at [708, 911] on button "Next" at bounding box center [713, 924] width 50 height 27
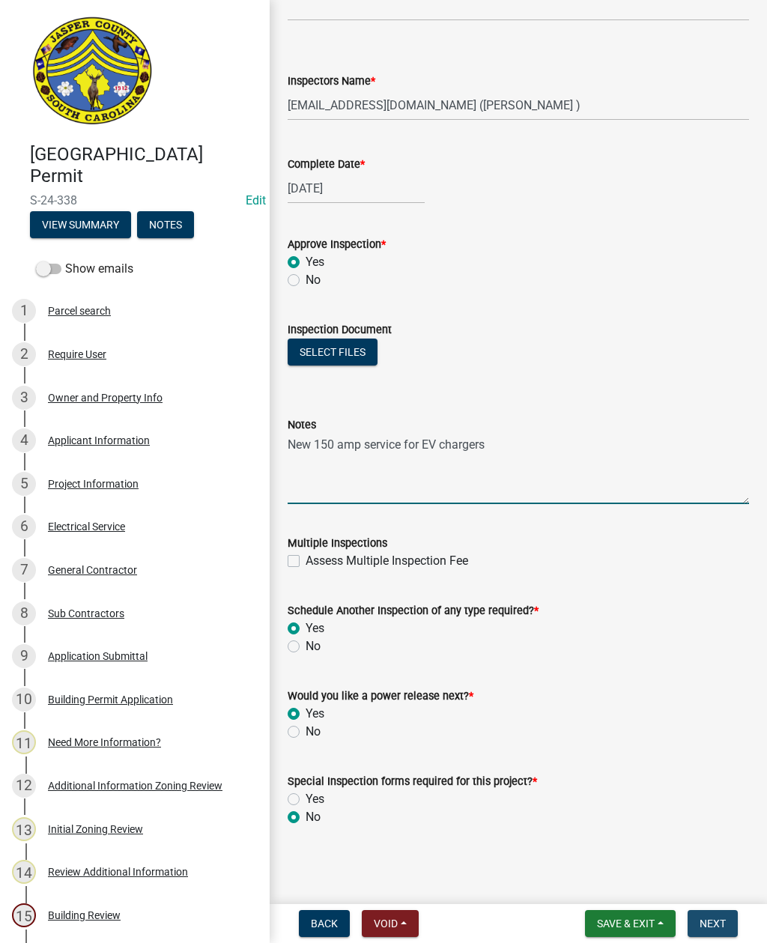
scroll to position [0, 0]
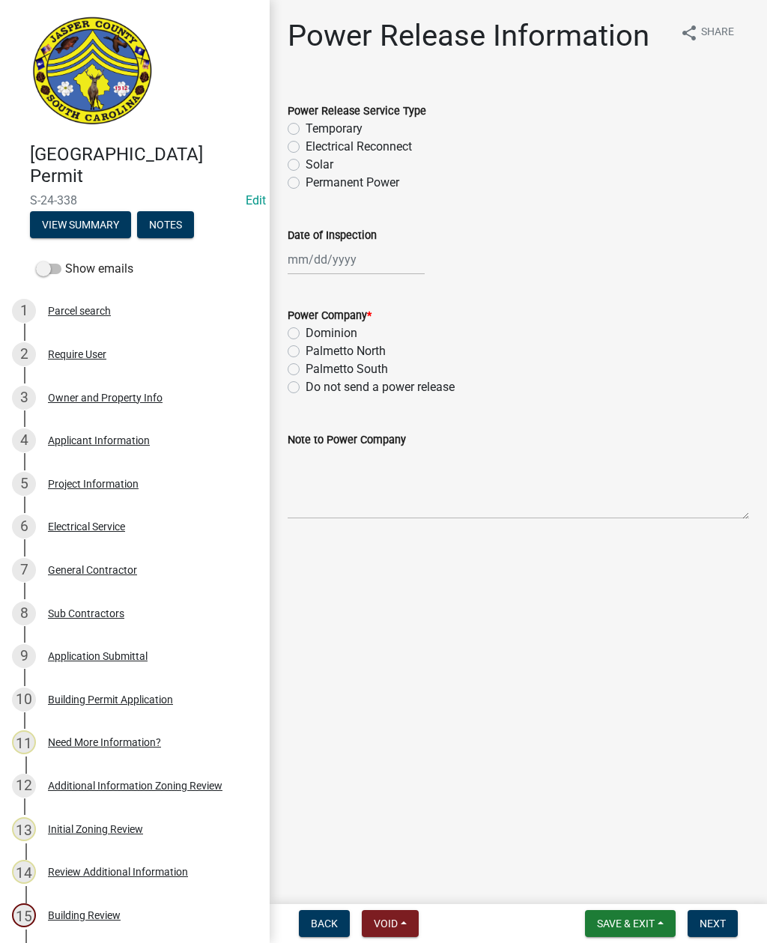
click at [306, 180] on label "Permanent Power" at bounding box center [353, 183] width 94 height 18
click at [306, 180] on input "Permanent Power" at bounding box center [311, 179] width 10 height 10
radio input "true"
click at [337, 258] on div at bounding box center [356, 259] width 137 height 31
select select "9"
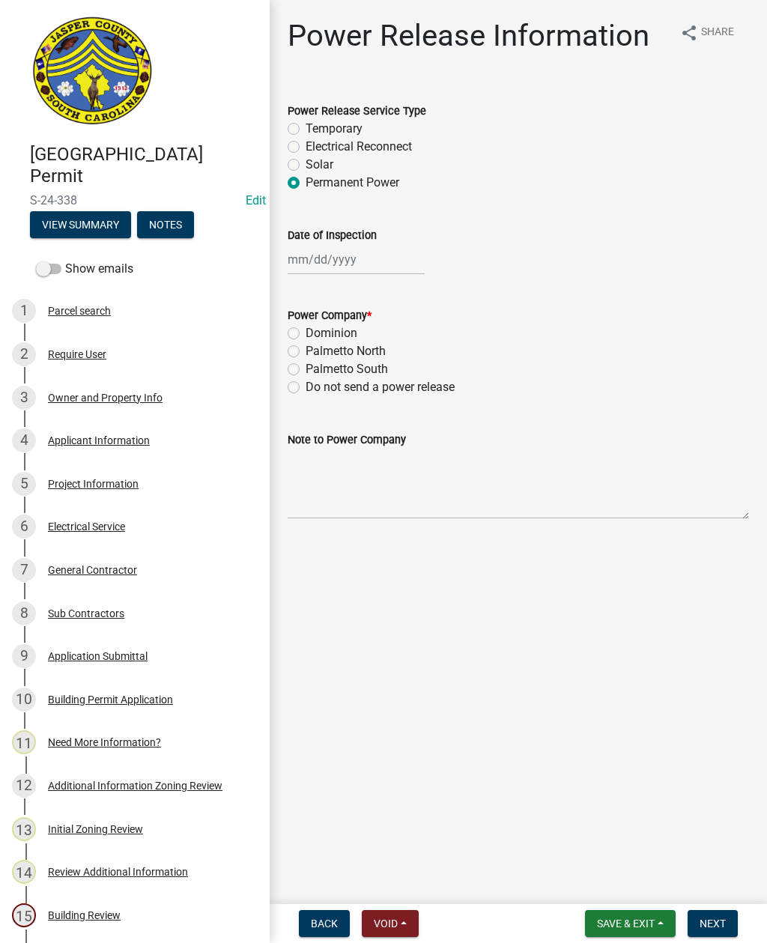
select select "2025"
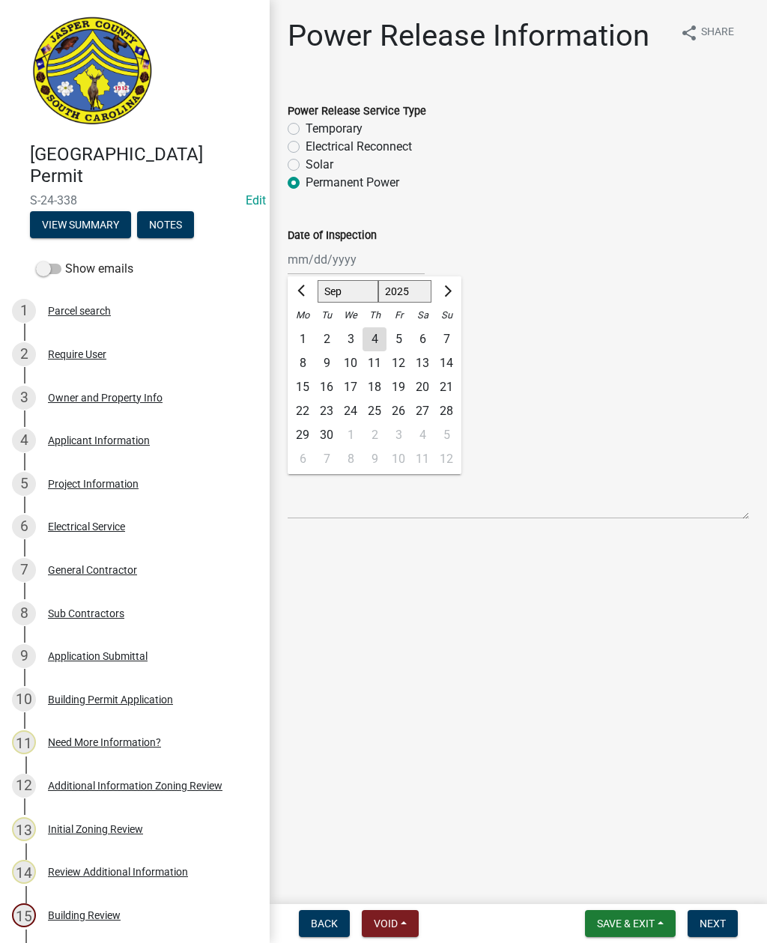
click at [371, 336] on div "4" at bounding box center [375, 339] width 24 height 24
type input "[DATE]"
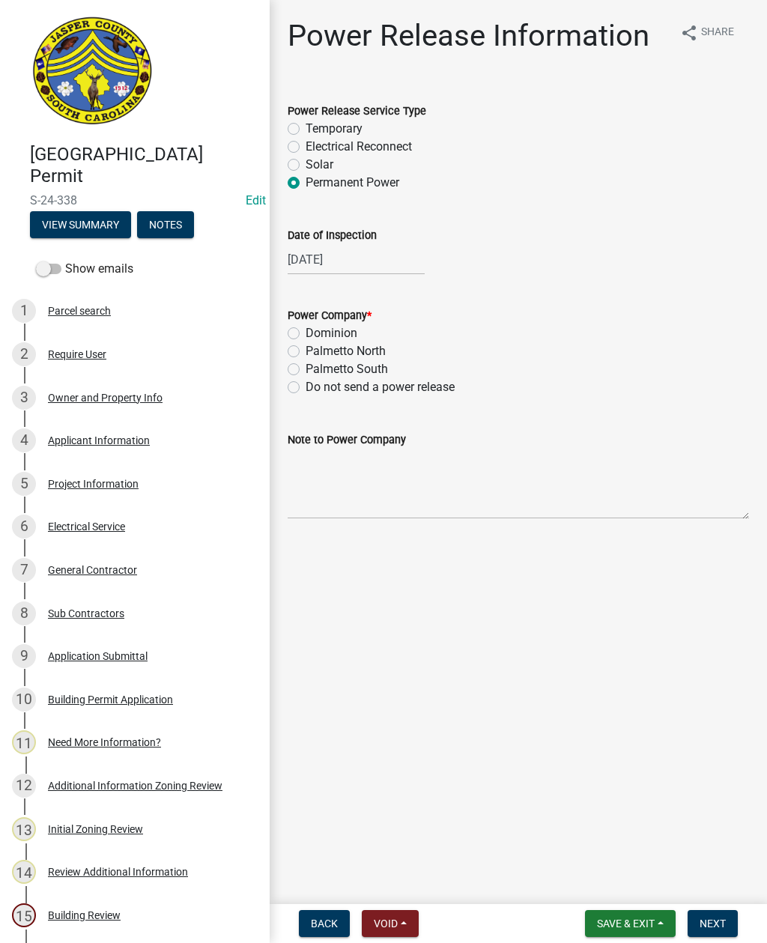
click at [306, 366] on label "Palmetto South" at bounding box center [347, 369] width 82 height 18
click at [306, 366] on input "Palmetto South" at bounding box center [311, 365] width 10 height 10
radio input "true"
click at [417, 468] on textarea "Note to Power Company" at bounding box center [519, 484] width 462 height 70
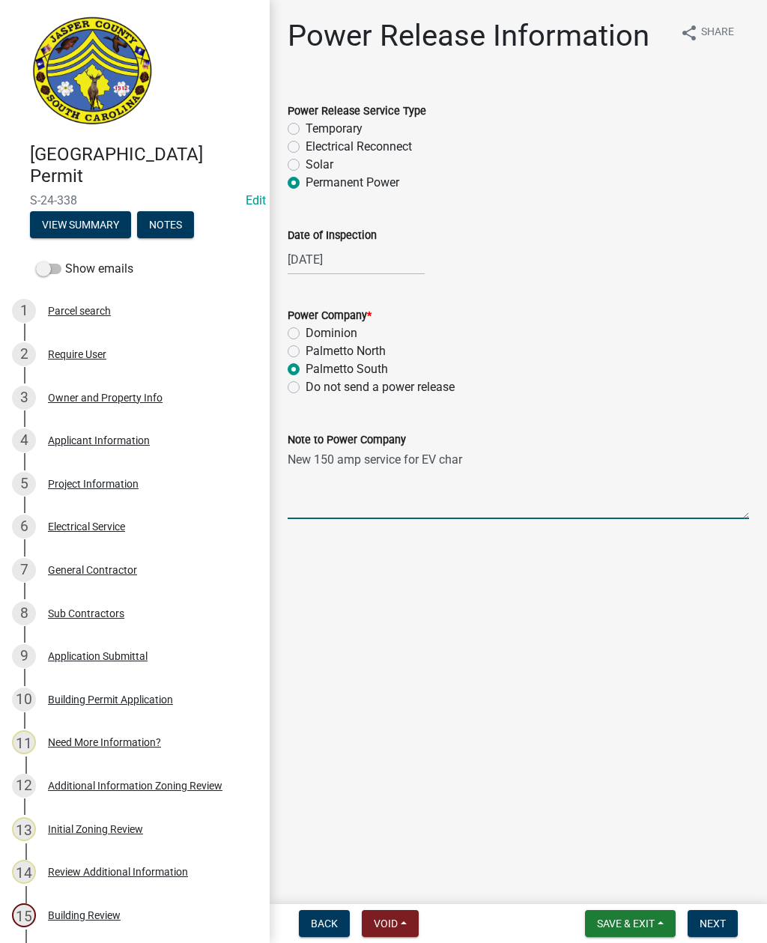
type textarea "New 150 amp service for EV chargers"
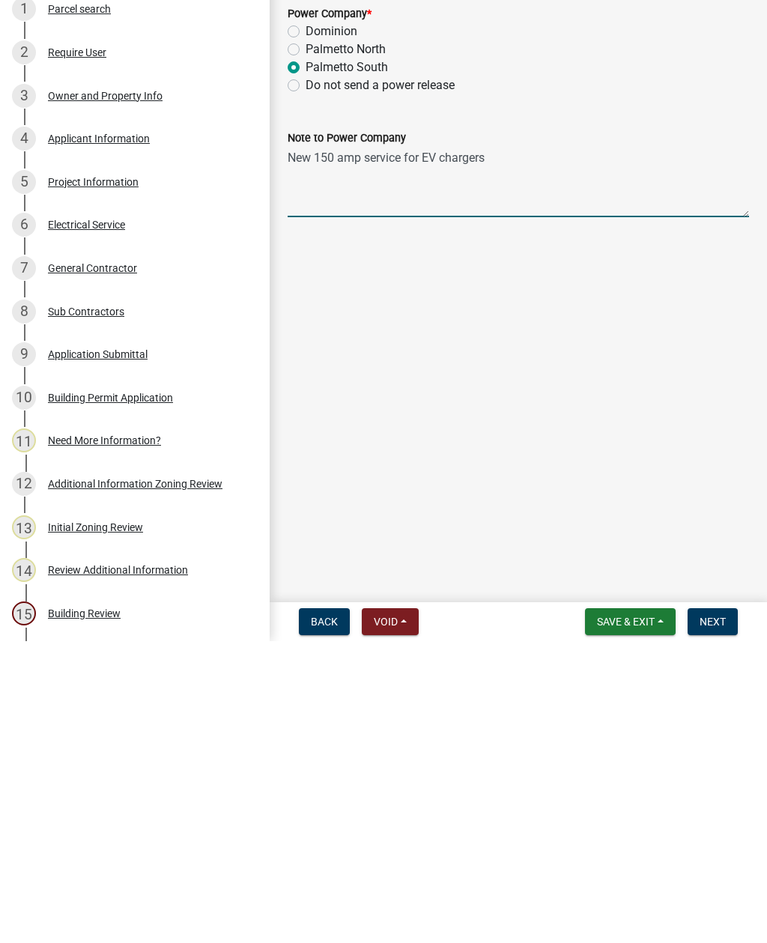
click at [721, 918] on span "Next" at bounding box center [713, 924] width 26 height 12
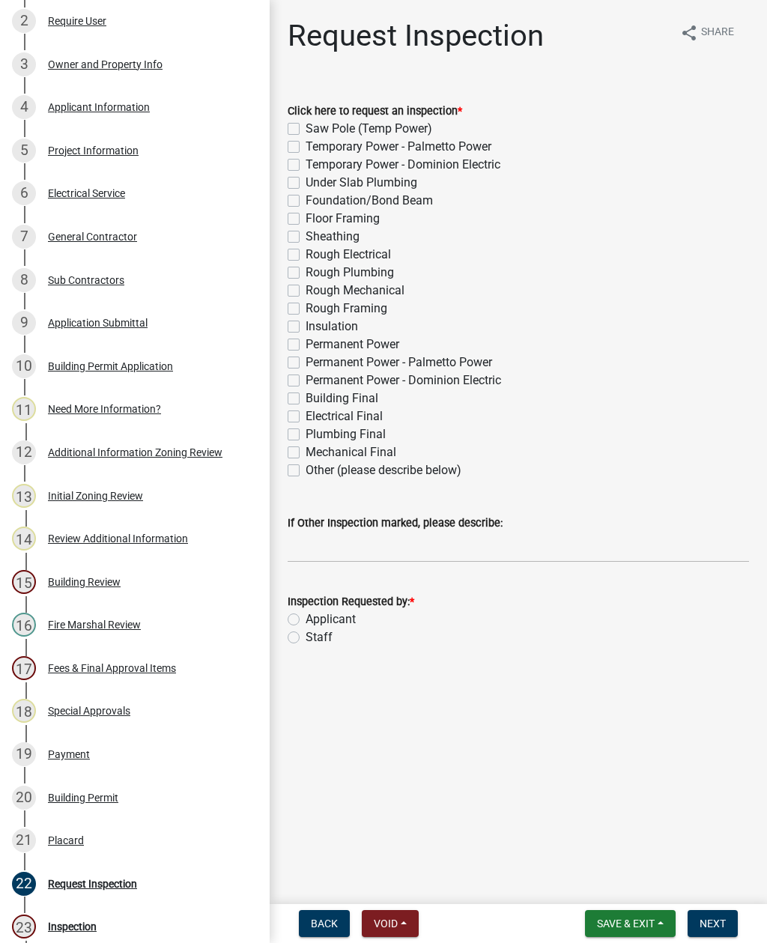
scroll to position [335, 0]
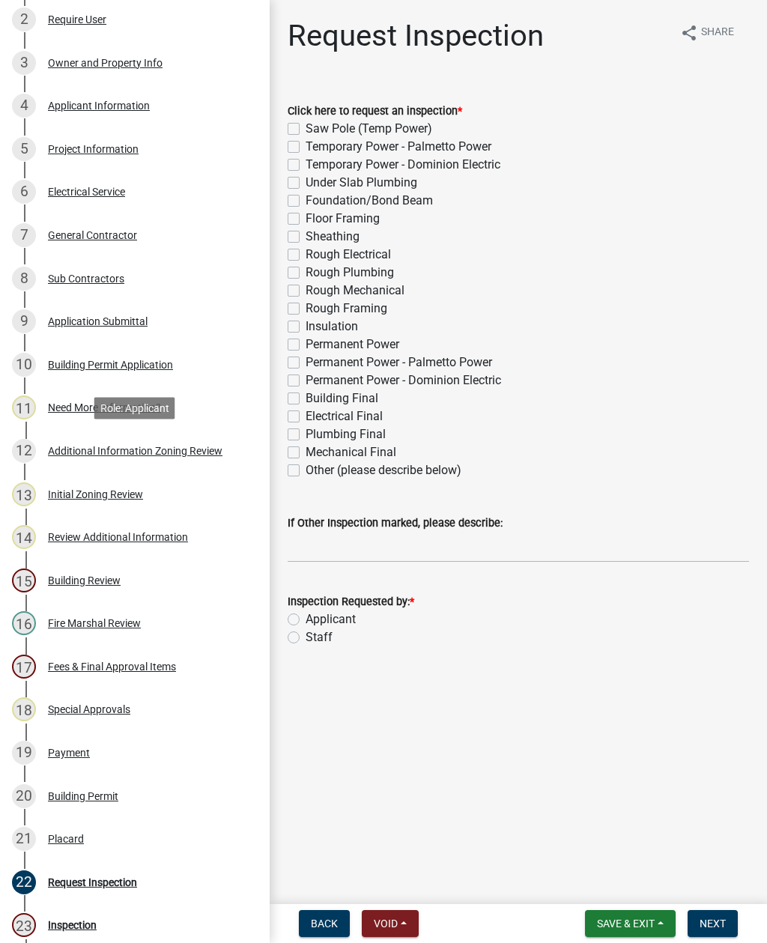
click at [139, 446] on div "Additional Information Zoning Review" at bounding box center [135, 451] width 175 height 10
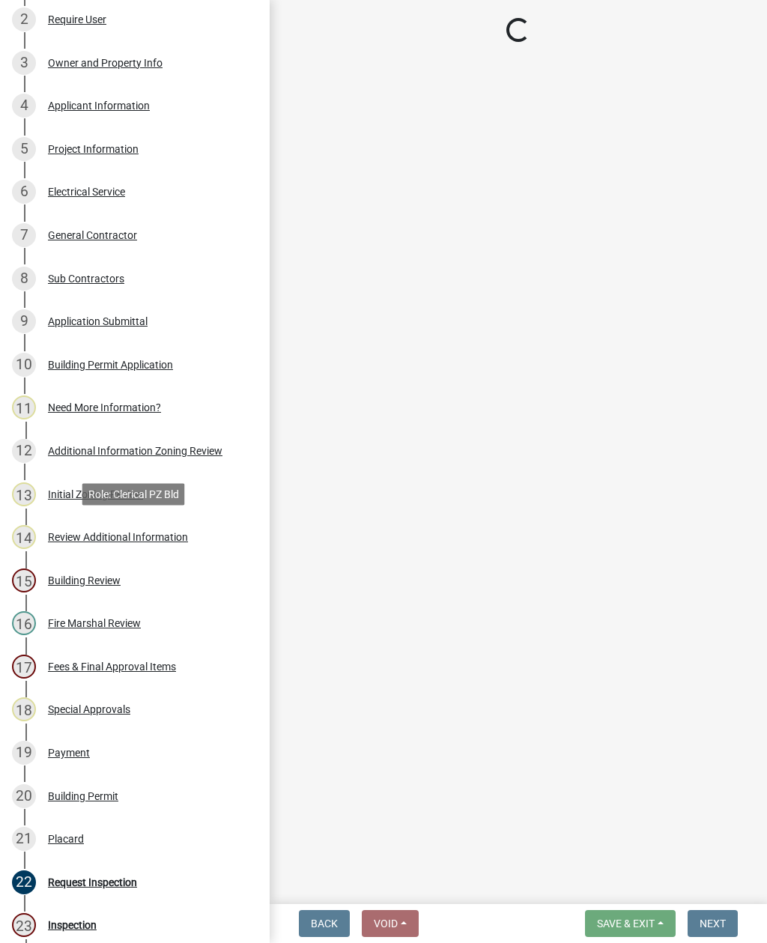
click at [226, 532] on div "14 Review Additional Information" at bounding box center [129, 537] width 234 height 24
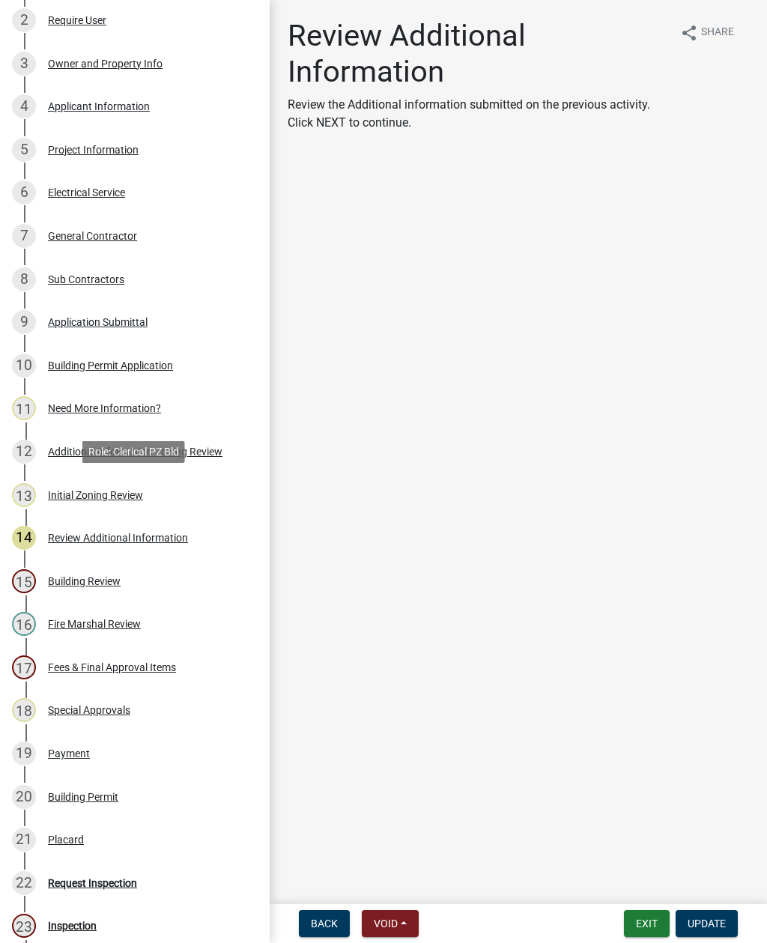
click at [68, 492] on div "Initial Zoning Review" at bounding box center [95, 495] width 95 height 10
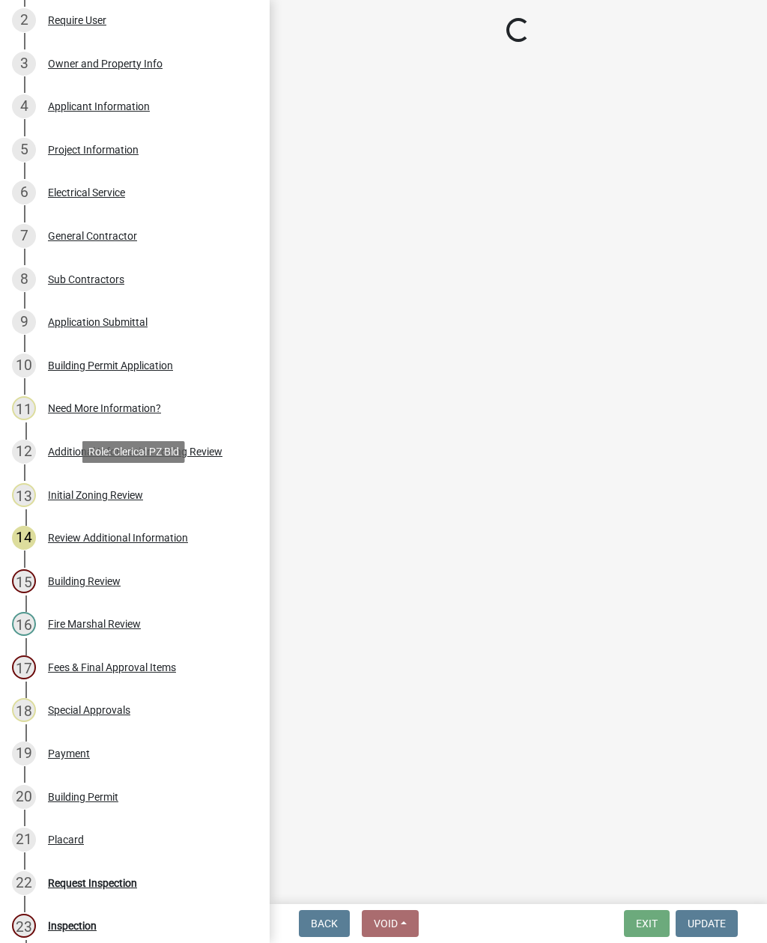
select select "61611ad6-14f2-499c-805c-58607f11e2fc"
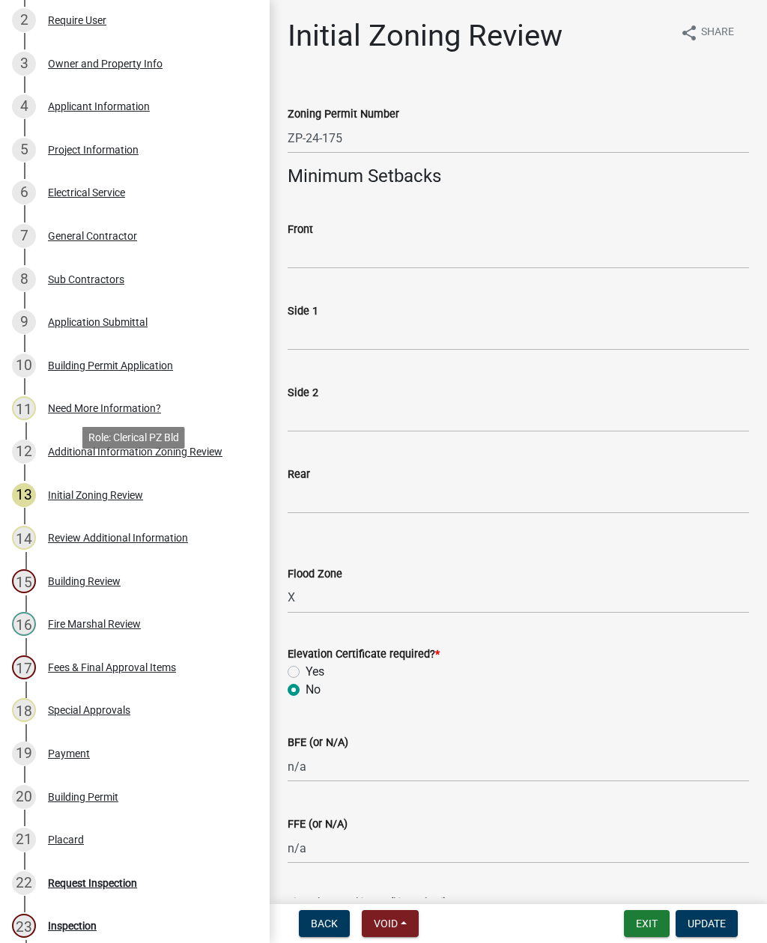
scroll to position [348, 0]
